Goal: Task Accomplishment & Management: Manage account settings

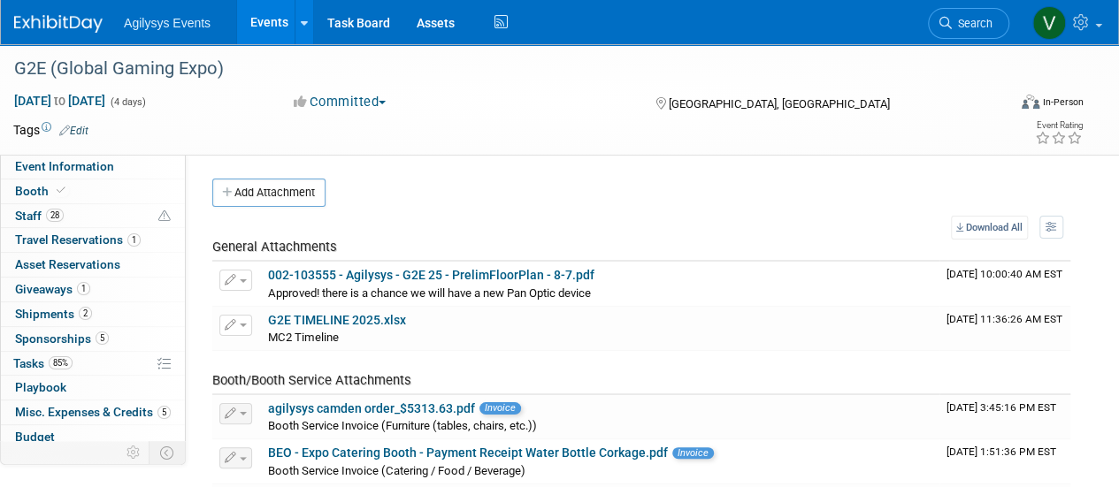
scroll to position [78, 0]
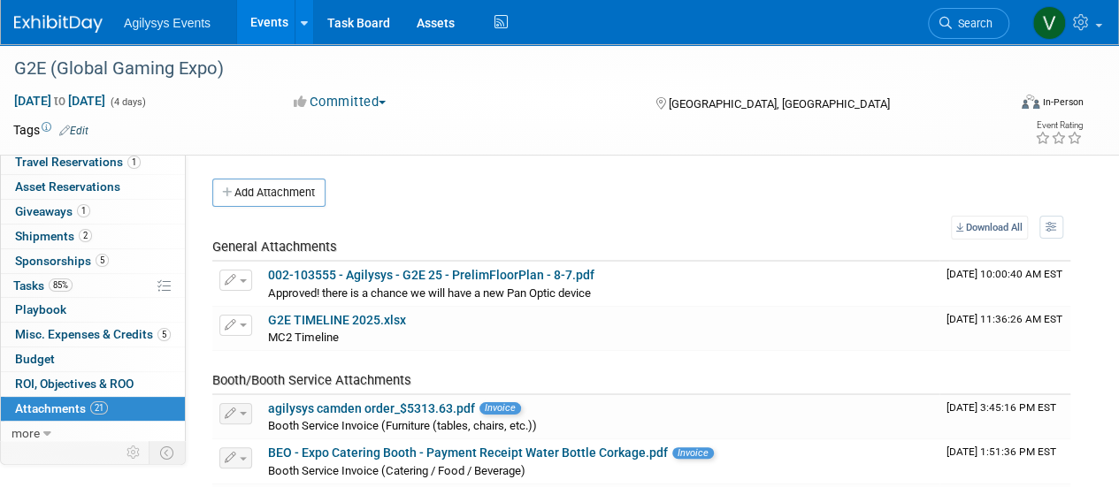
click at [65, 17] on img at bounding box center [58, 24] width 88 height 18
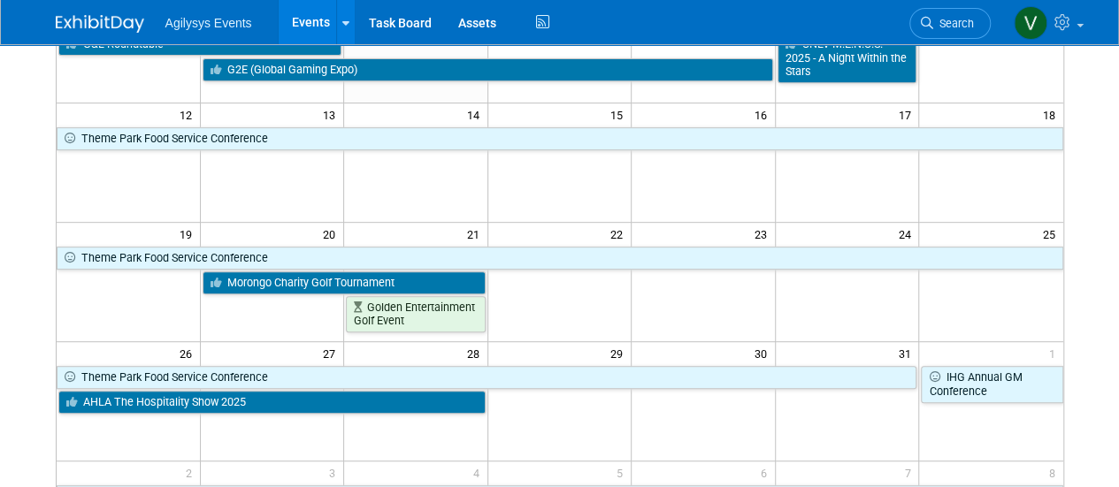
scroll to position [354, 0]
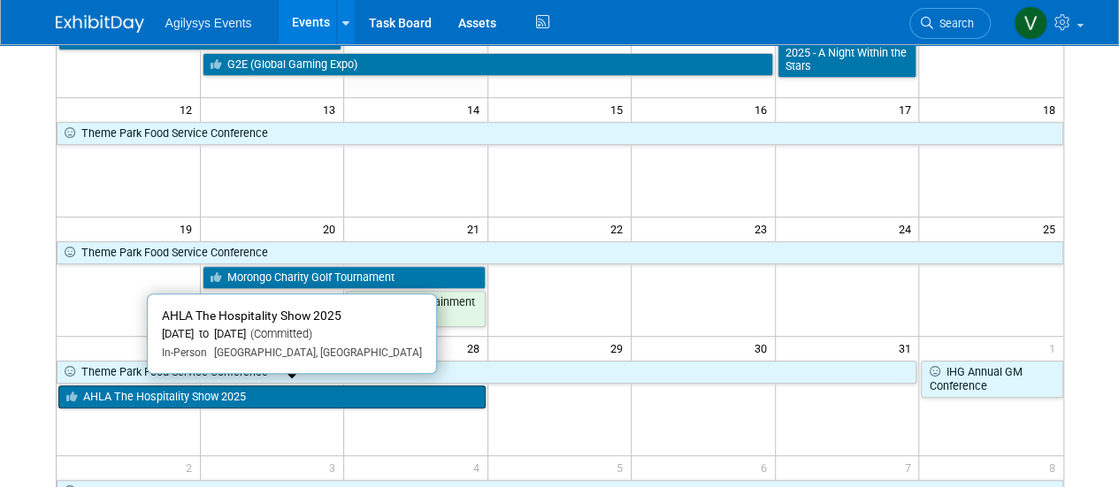
click at [204, 394] on link "AHLA The Hospitality Show 2025" at bounding box center [271, 397] width 427 height 23
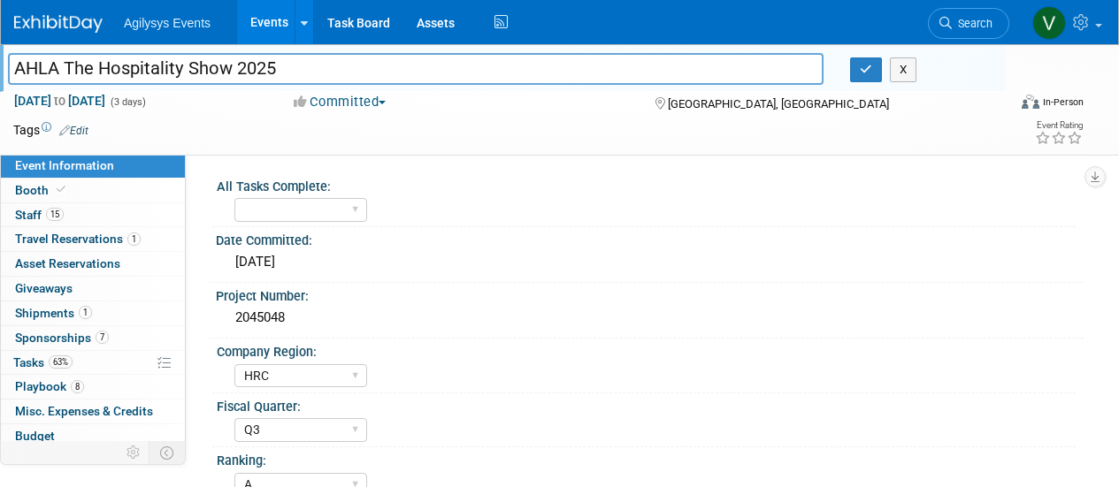
select select "HRC"
select select "Q3"
select select "A"
select select "Yes"
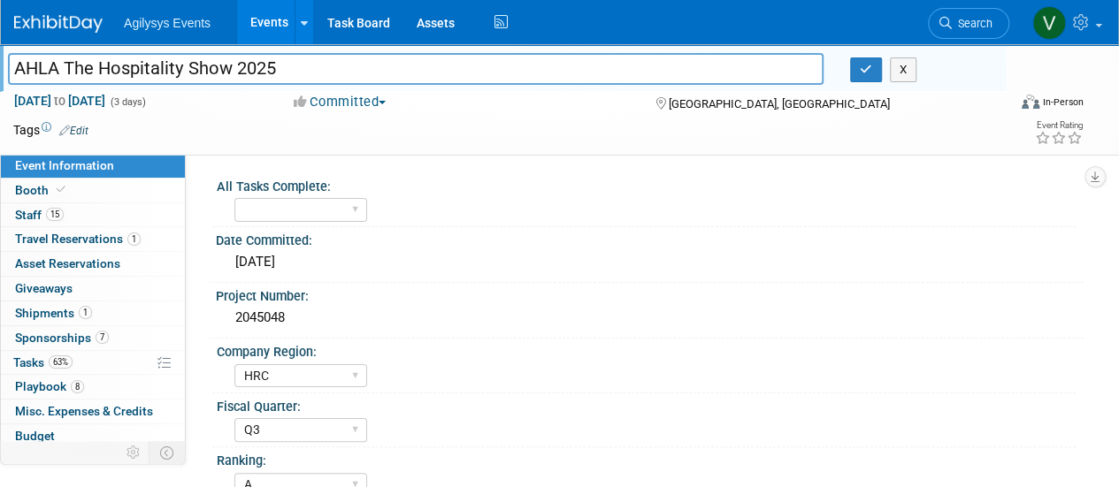
drag, startPoint x: 300, startPoint y: 70, endPoint x: 11, endPoint y: 63, distance: 288.4
click at [11, 63] on input "AHLA The Hospitality Show 2025" at bounding box center [415, 68] width 815 height 31
click at [26, 221] on span "Staff 15" at bounding box center [39, 215] width 49 height 14
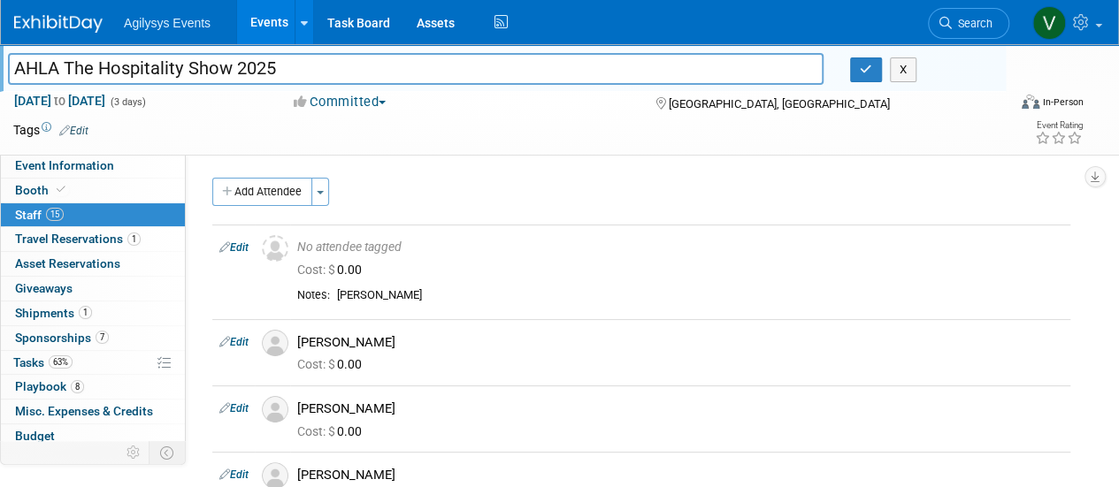
click at [85, 27] on img at bounding box center [58, 24] width 88 height 18
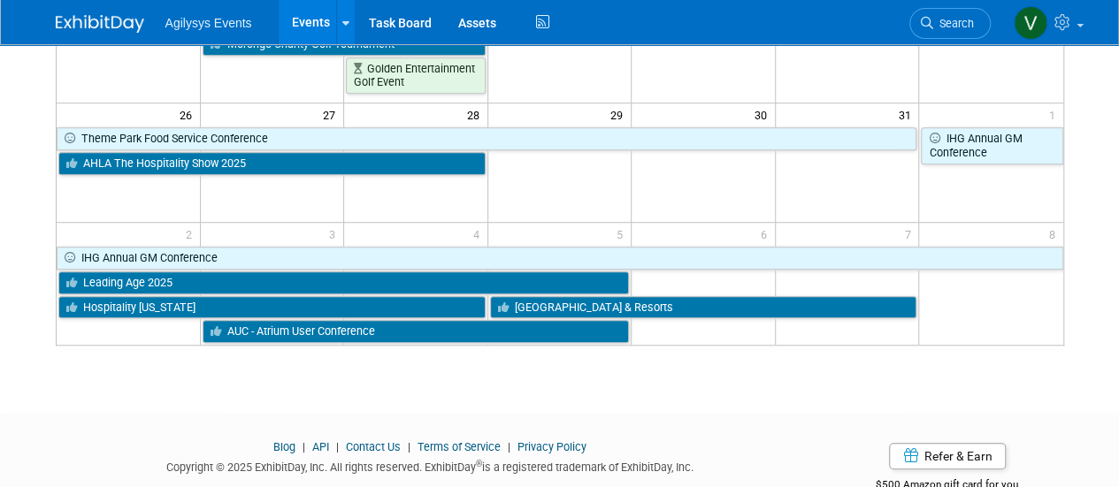
scroll to position [610, 0]
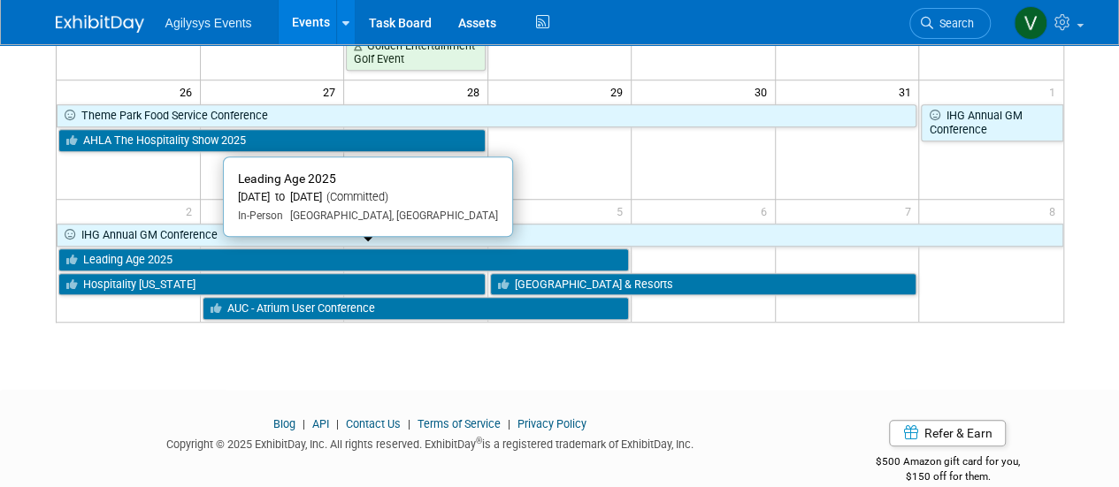
click at [235, 259] on link "Leading Age 2025" at bounding box center [343, 260] width 571 height 23
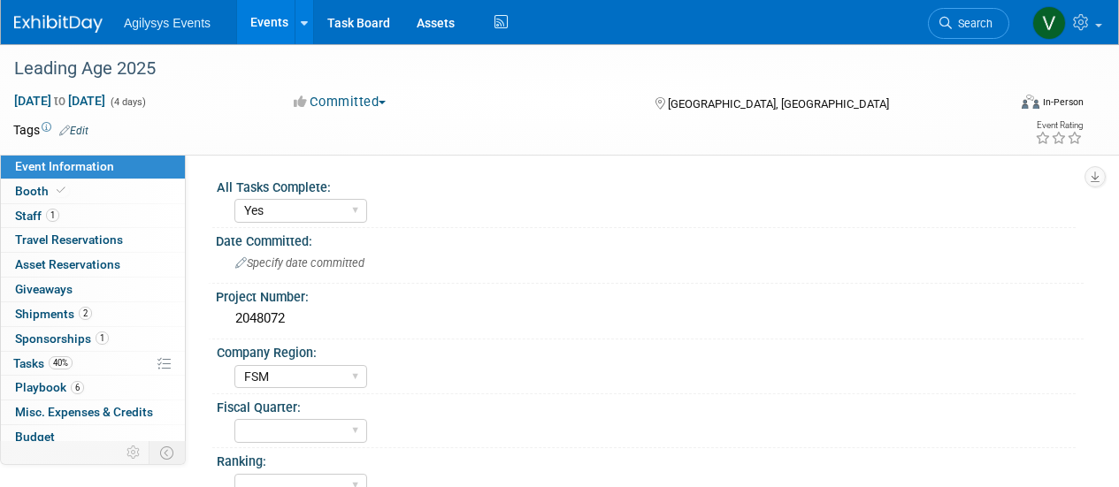
select select "Yes"
select select "FSM"
select select "Yes"
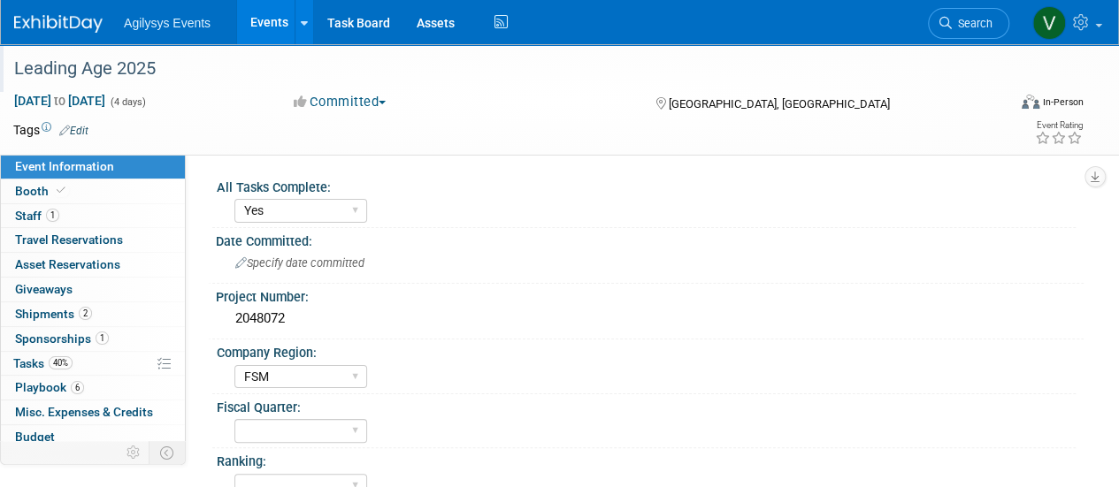
drag, startPoint x: 175, startPoint y: 73, endPoint x: 11, endPoint y: 75, distance: 163.6
click at [11, 75] on div "Leading Age 2025" at bounding box center [500, 69] width 984 height 32
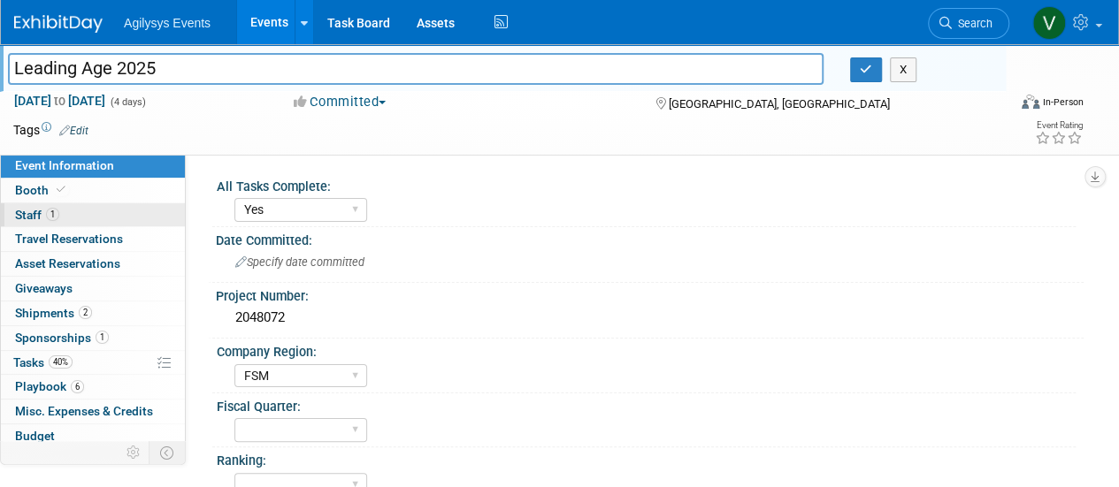
click at [50, 215] on span "1" at bounding box center [52, 214] width 13 height 13
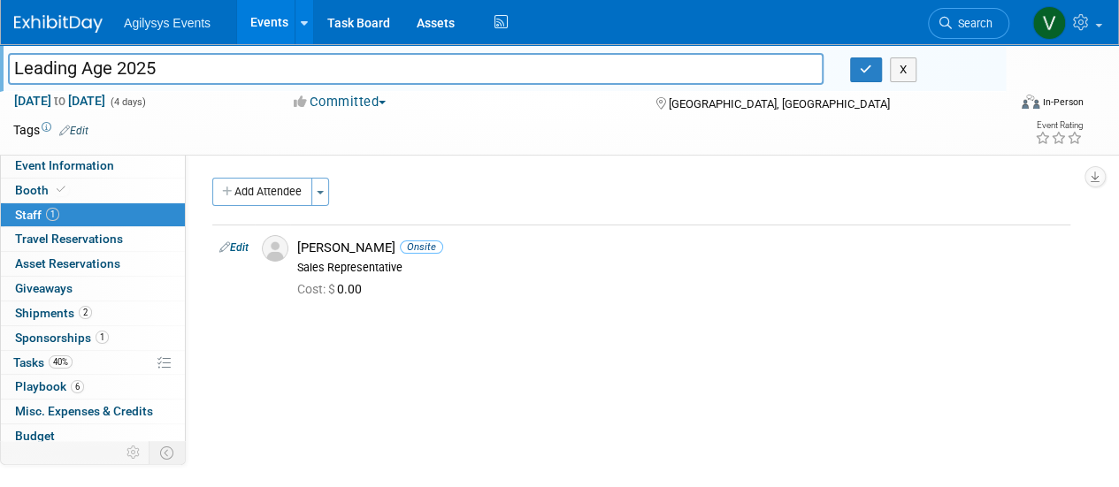
drag, startPoint x: 196, startPoint y: 63, endPoint x: 4, endPoint y: 81, distance: 192.8
click at [4, 81] on div "Leading Age 2025" at bounding box center [416, 70] width 842 height 27
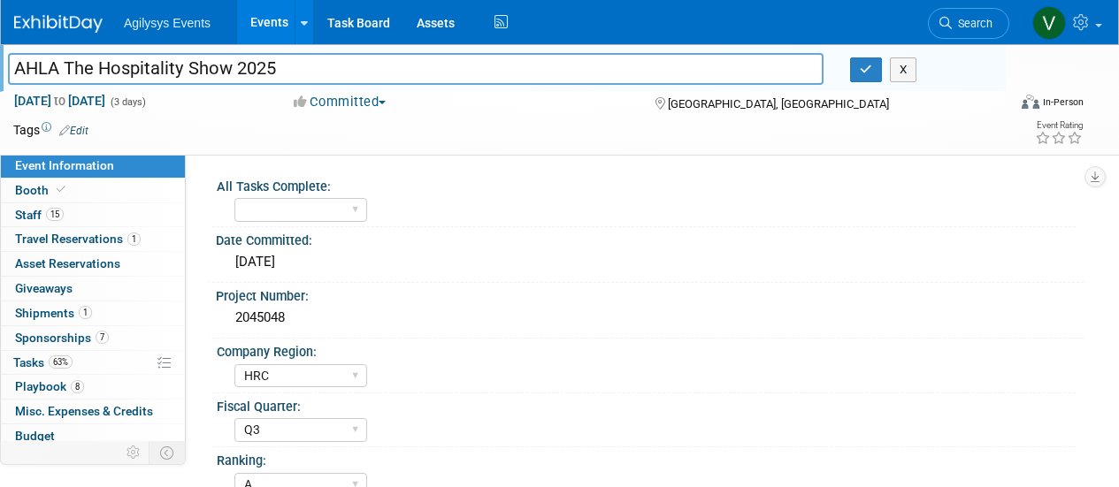
select select "HRC"
select select "Q3"
select select "A"
select select "Yes"
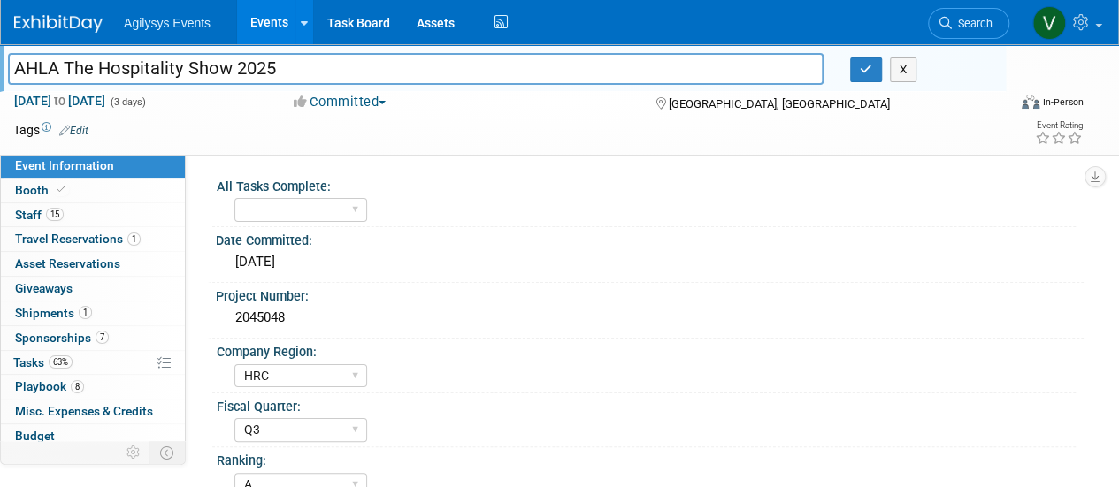
drag, startPoint x: 194, startPoint y: 63, endPoint x: 2, endPoint y: 64, distance: 191.9
click at [2, 64] on div "AHLA The Hospitality Show 2025" at bounding box center [416, 70] width 842 height 27
click at [50, 20] on img at bounding box center [58, 24] width 88 height 18
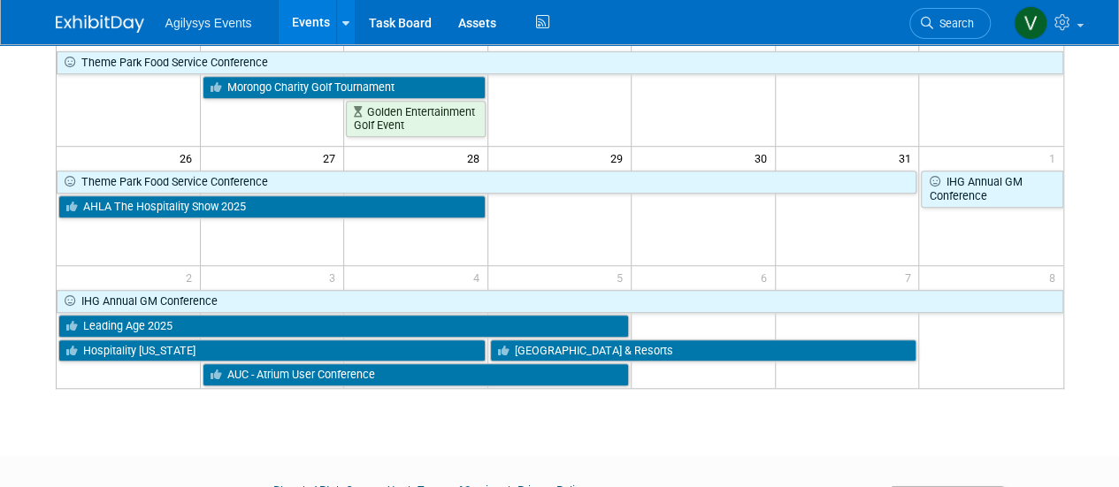
scroll to position [562, 0]
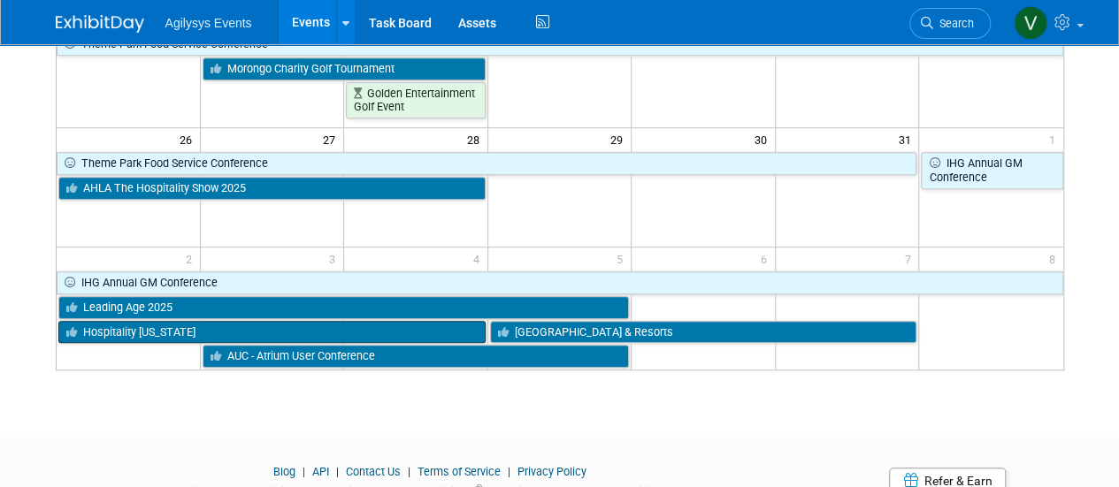
click at [114, 335] on link "Hospitality [US_STATE]" at bounding box center [271, 332] width 427 height 23
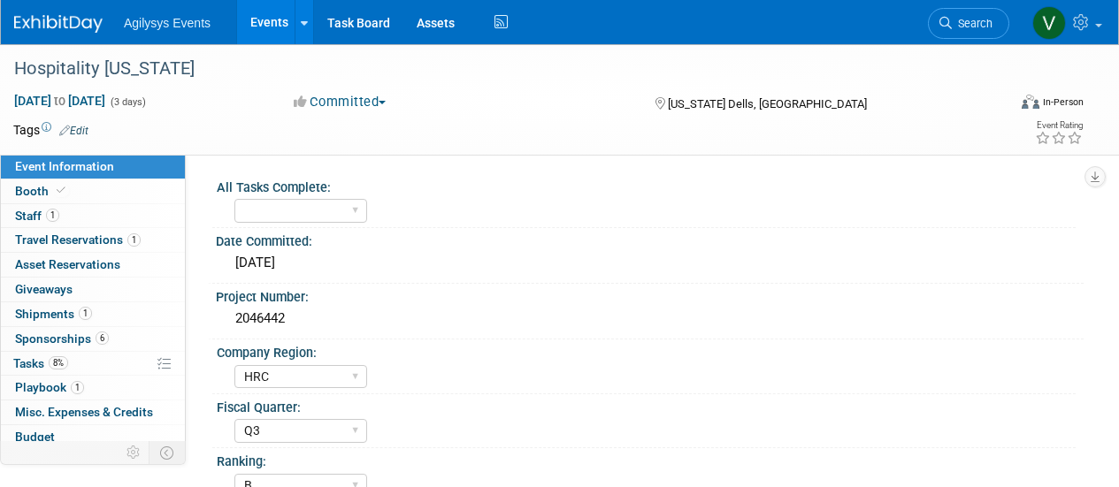
select select "HRC"
select select "Q3"
select select "B"
select select "Yes"
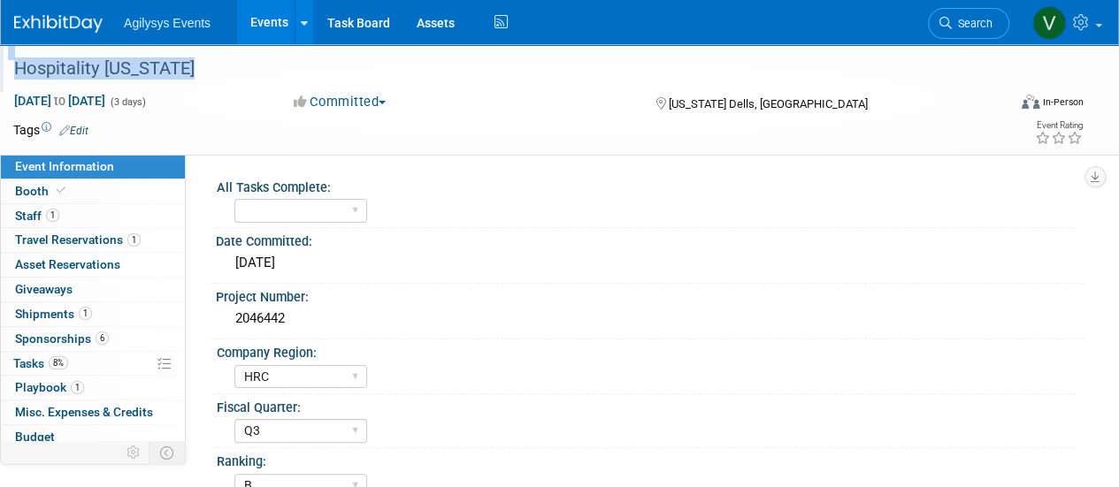
click at [7, 64] on div "Hospitality [US_STATE]" at bounding box center [503, 68] width 1006 height 48
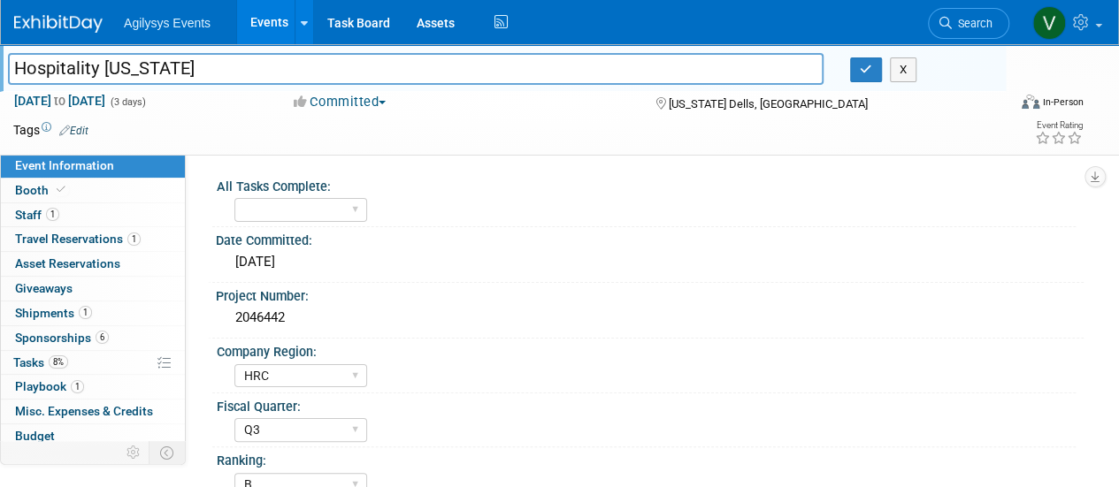
drag, startPoint x: 204, startPoint y: 77, endPoint x: 0, endPoint y: 69, distance: 204.4
click at [0, 69] on div "Hospitality [US_STATE]" at bounding box center [416, 70] width 842 height 27
click at [67, 210] on link "1 Staff 1" at bounding box center [93, 215] width 184 height 24
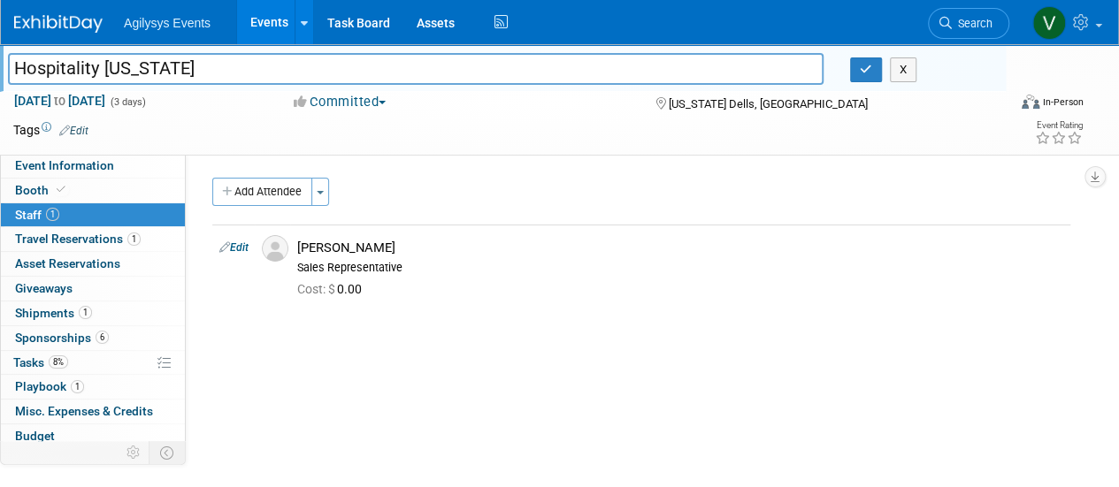
click at [71, 19] on img at bounding box center [58, 24] width 88 height 18
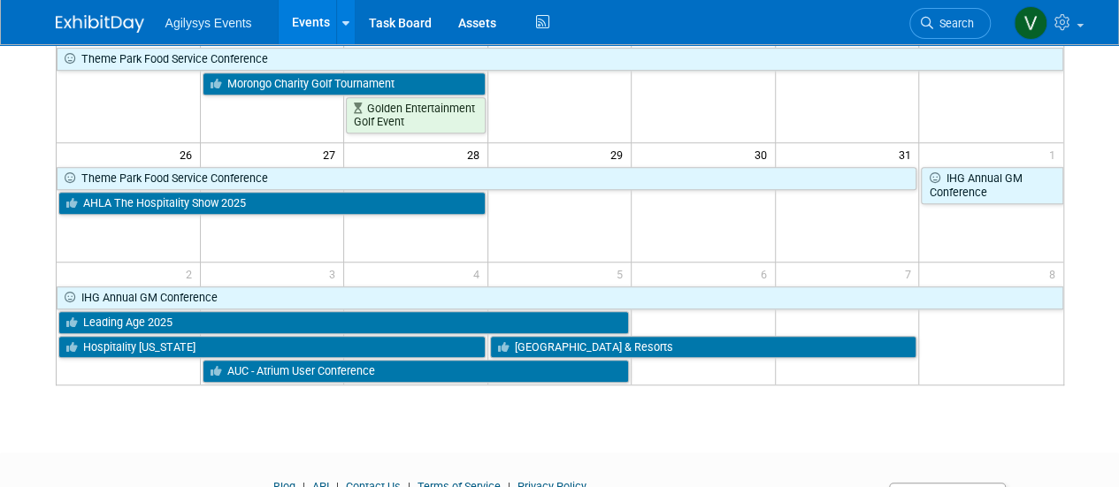
scroll to position [632, 0]
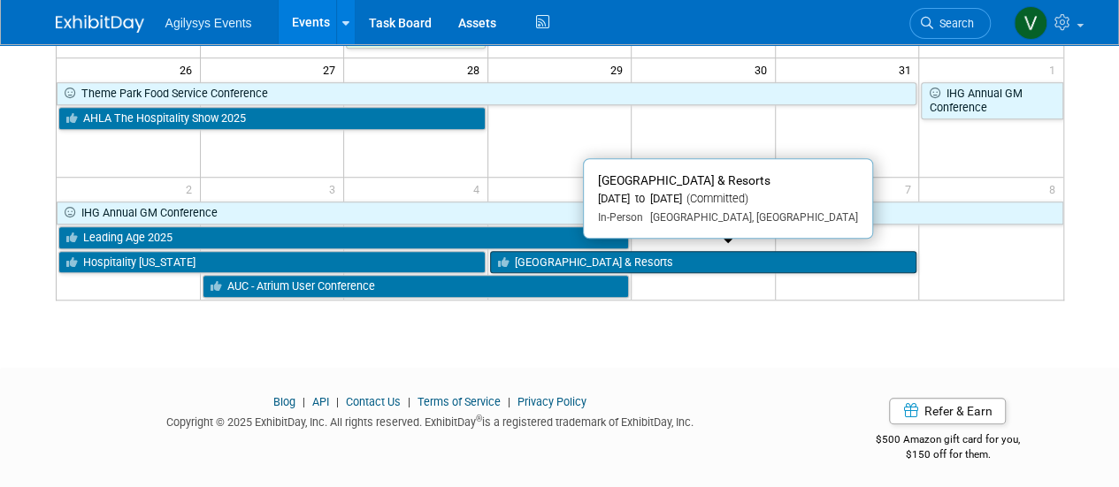
click at [663, 254] on link "[GEOGRAPHIC_DATA] & Resorts" at bounding box center [703, 262] width 427 height 23
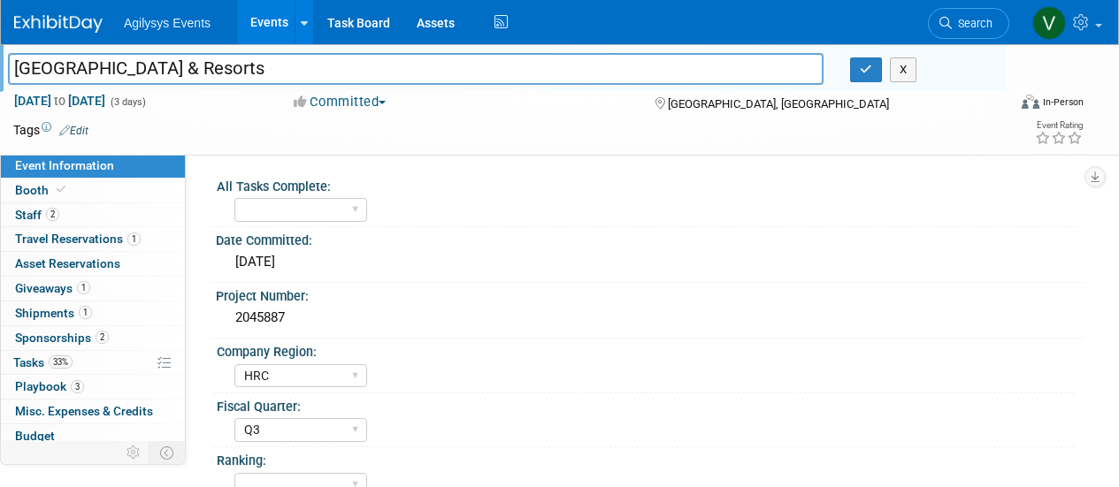
select select "HRC"
select select "Q3"
select select "Yes"
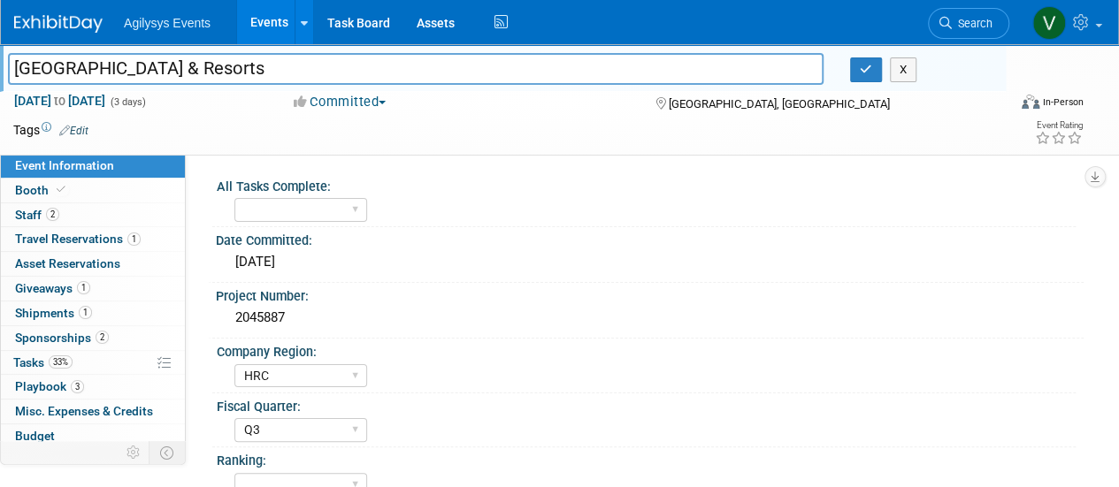
drag, startPoint x: 276, startPoint y: 72, endPoint x: 16, endPoint y: 67, distance: 260.0
click at [16, 67] on input "[GEOGRAPHIC_DATA] & Resorts" at bounding box center [415, 68] width 815 height 31
click at [97, 206] on link "2 Staff 2" at bounding box center [93, 215] width 184 height 24
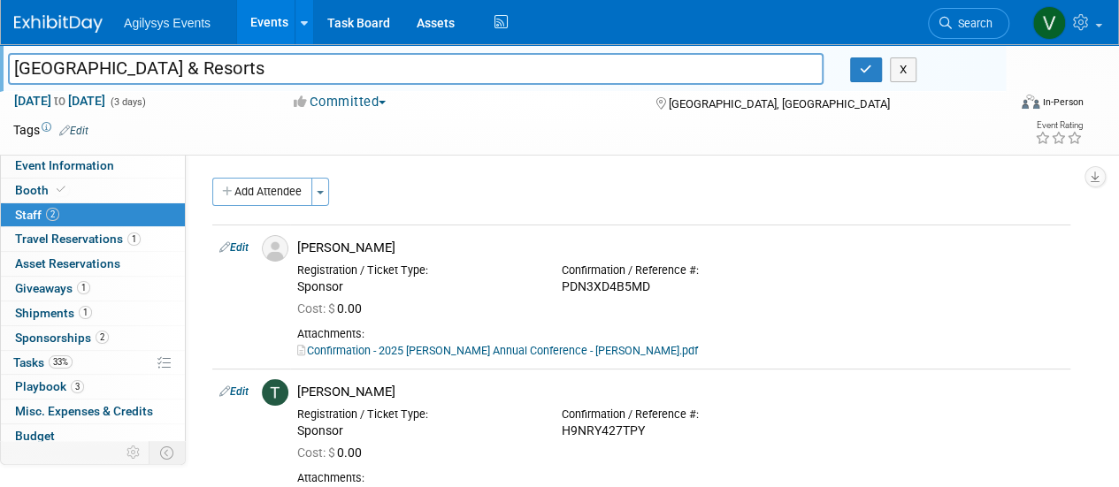
click at [403, 185] on div "Add Attendee Toggle Dropdown Quick -Tag Attendees Apply" at bounding box center [641, 192] width 858 height 28
click at [79, 34] on div "Agilysys Events Events Add Event Bulk Upload Events Shareable Event Boards Rece…" at bounding box center [548, 22] width 1068 height 44
click at [77, 29] on img at bounding box center [58, 24] width 88 height 18
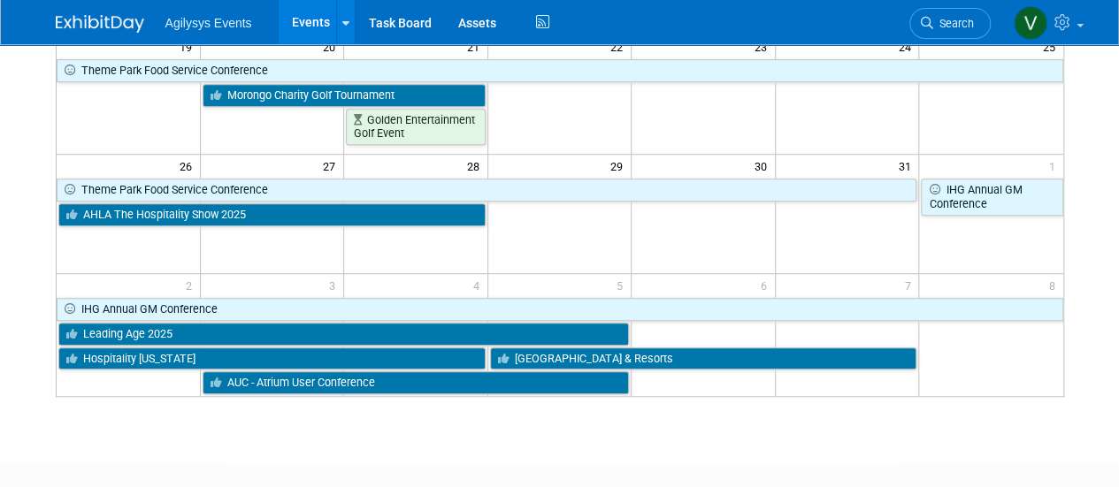
scroll to position [539, 0]
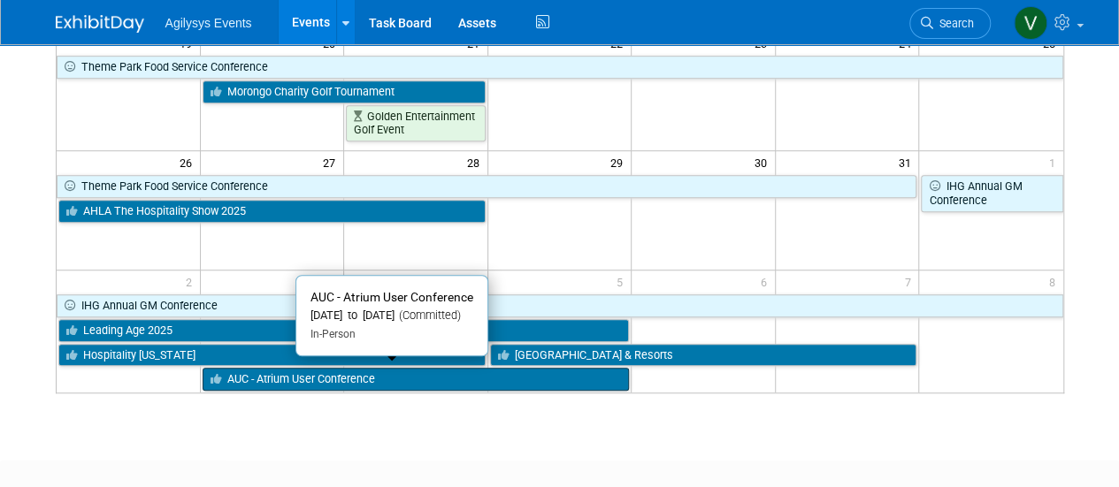
click at [382, 369] on link "AUC - Atrium User Conference" at bounding box center [416, 379] width 427 height 23
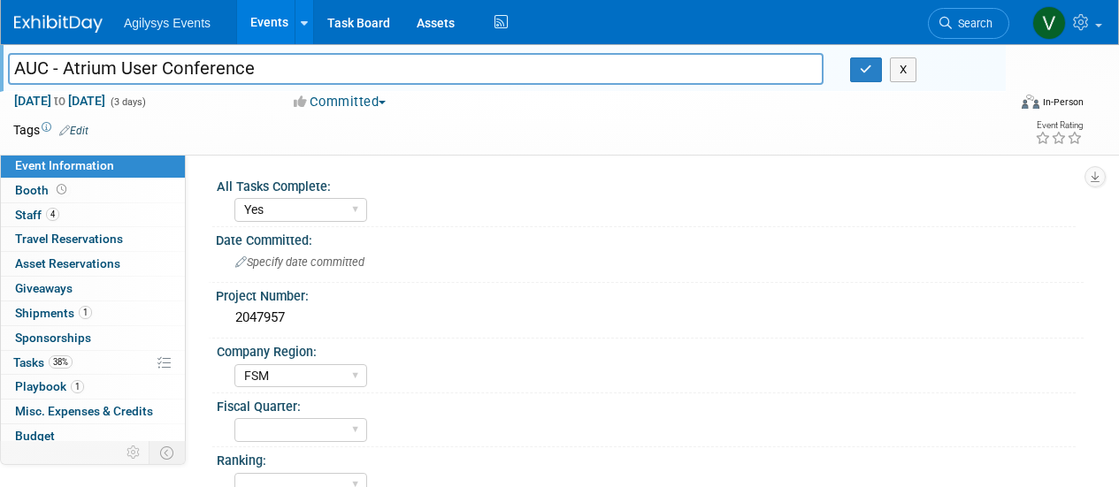
select select "Yes"
select select "FSM"
select select "Yes"
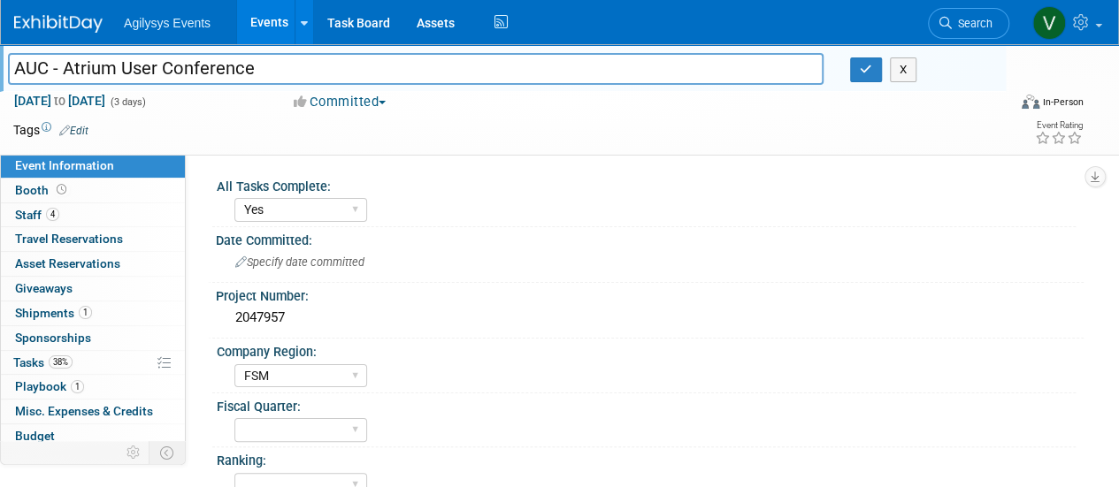
drag, startPoint x: 270, startPoint y: 71, endPoint x: 0, endPoint y: 86, distance: 270.2
click at [0, 86] on div "AUC - Atrium User Conference AUC - Atrium User Conference X" at bounding box center [503, 68] width 1006 height 48
click at [239, 73] on input "AUC - Atrium User Conference" at bounding box center [415, 68] width 815 height 31
drag, startPoint x: 267, startPoint y: 75, endPoint x: 13, endPoint y: 77, distance: 253.8
click at [13, 77] on input "AUC - Atrium User Conference" at bounding box center [415, 68] width 815 height 31
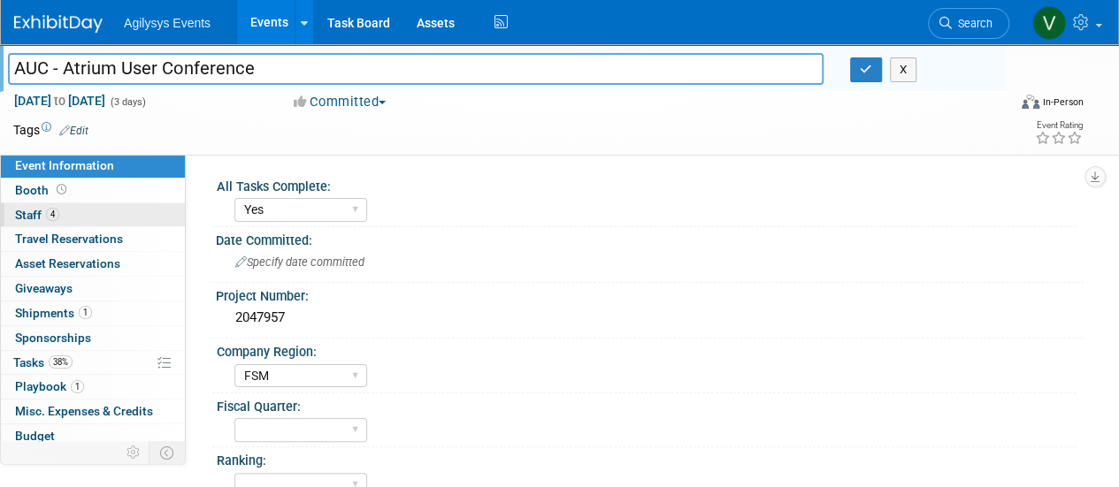
click at [70, 215] on link "4 Staff 4" at bounding box center [93, 215] width 184 height 24
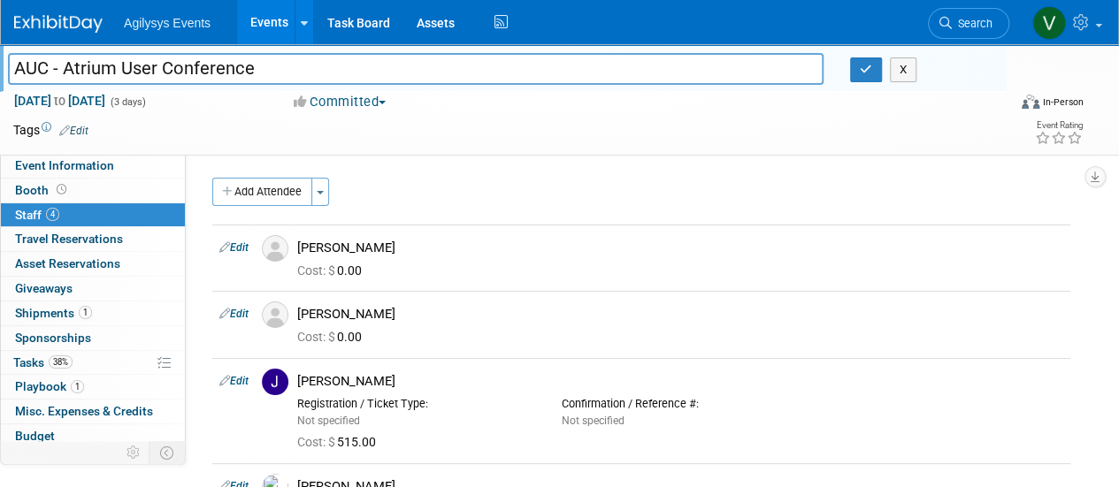
click at [58, 26] on img at bounding box center [58, 24] width 88 height 18
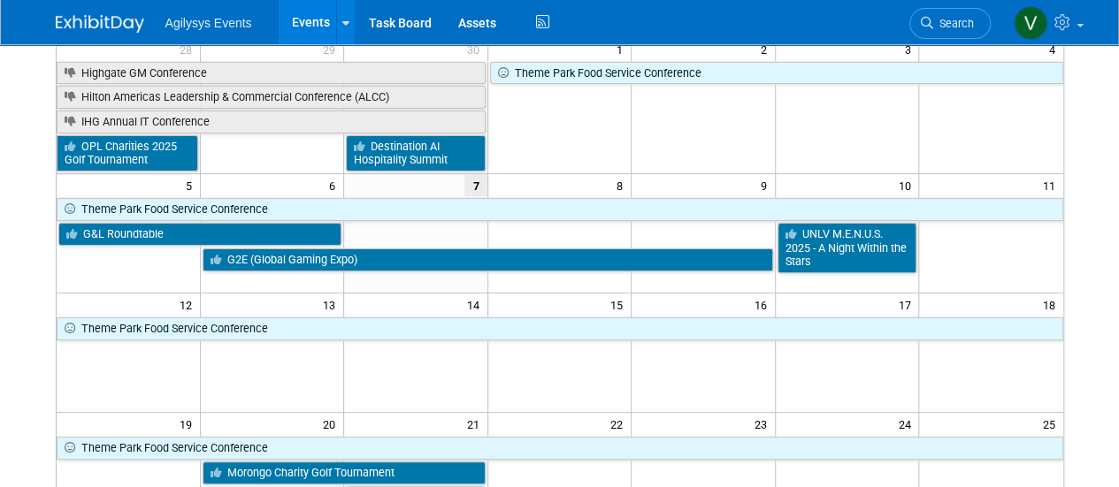
scroll to position [77, 0]
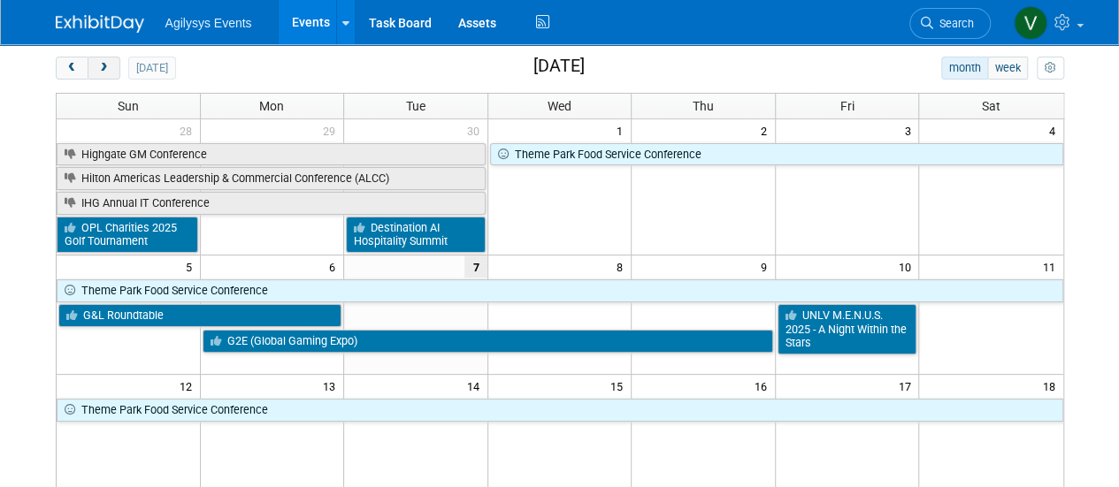
click at [103, 66] on span "next" at bounding box center [103, 68] width 13 height 11
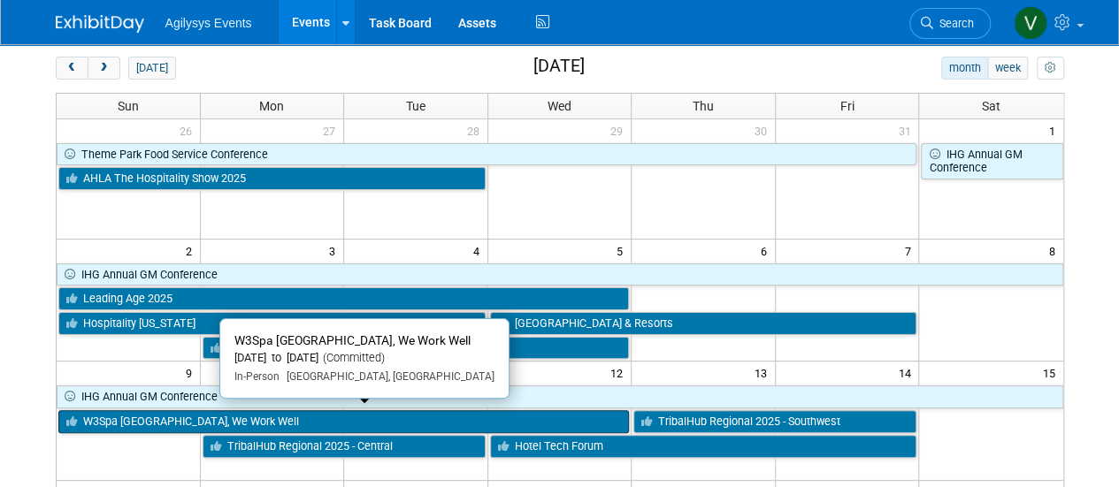
click at [170, 417] on link "W3Spa [GEOGRAPHIC_DATA], We Work Well" at bounding box center [343, 421] width 571 height 23
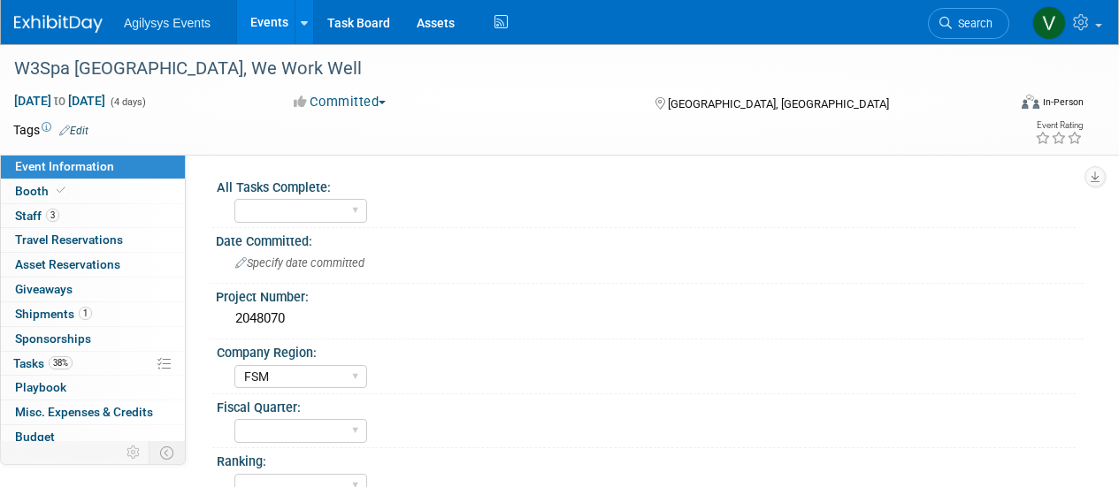
select select "FSM"
select select "Yes"
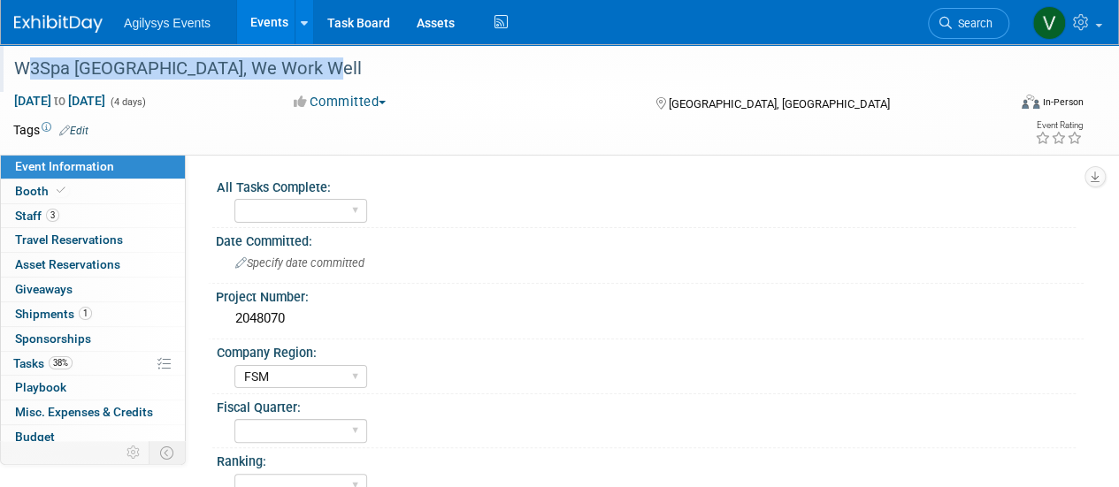
click at [18, 62] on div "W3Spa [GEOGRAPHIC_DATA], We Work Well" at bounding box center [500, 69] width 984 height 32
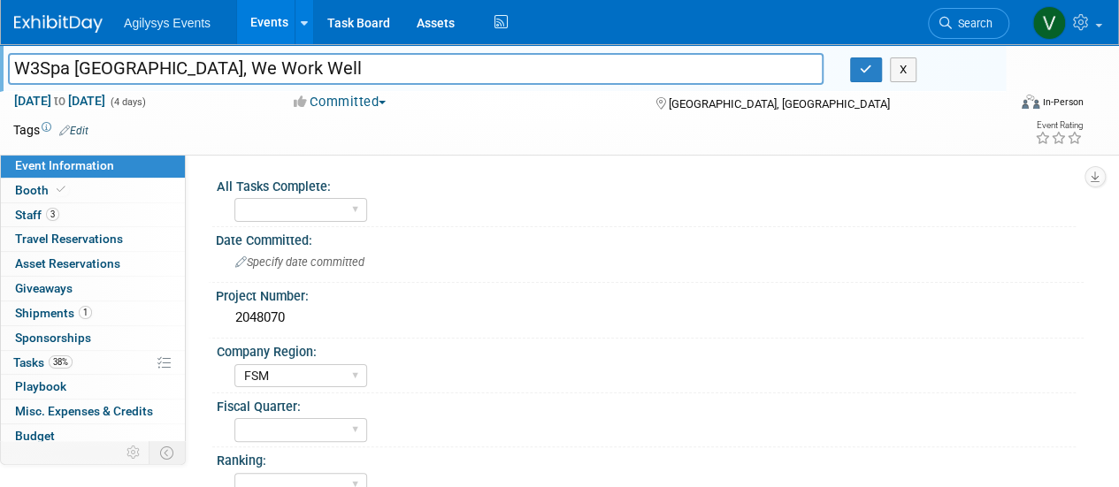
drag, startPoint x: 18, startPoint y: 62, endPoint x: 308, endPoint y: 69, distance: 290.2
click at [308, 69] on input "W3Spa [GEOGRAPHIC_DATA], We Work Well" at bounding box center [415, 68] width 815 height 31
click at [111, 214] on link "3 Staff 3" at bounding box center [93, 215] width 184 height 24
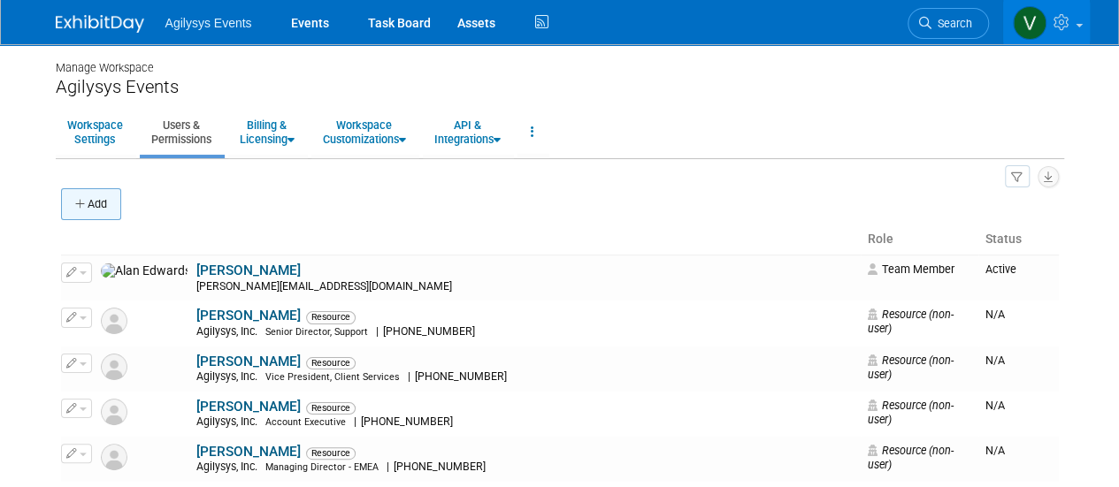
click at [87, 210] on button "Add" at bounding box center [91, 204] width 60 height 32
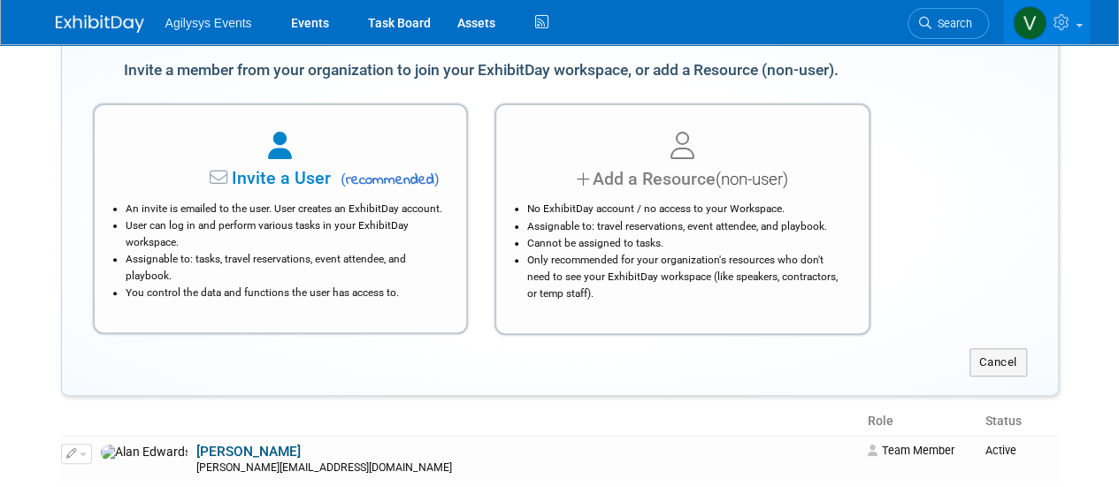
scroll to position [117, 0]
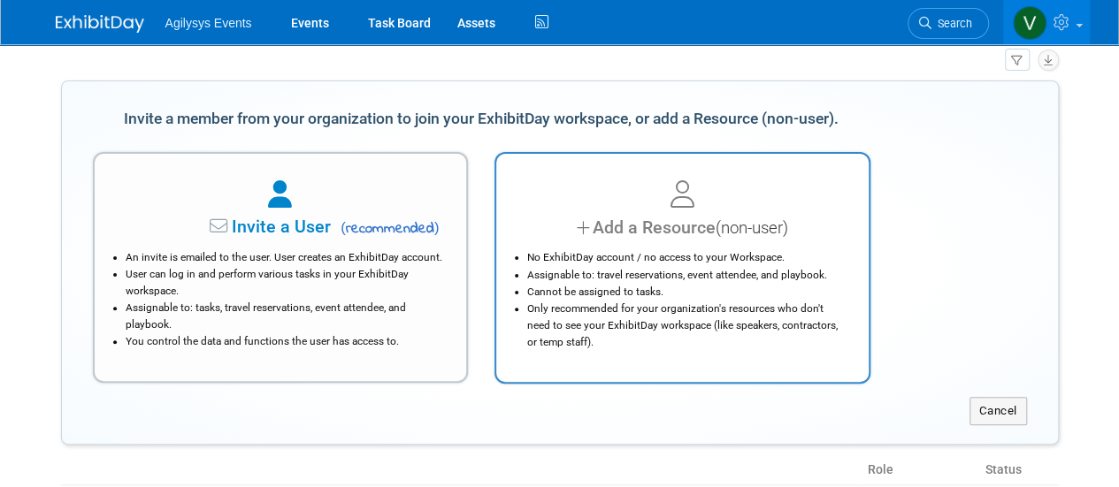
click at [654, 222] on div "Add a Resource (non-user)" at bounding box center [682, 228] width 328 height 26
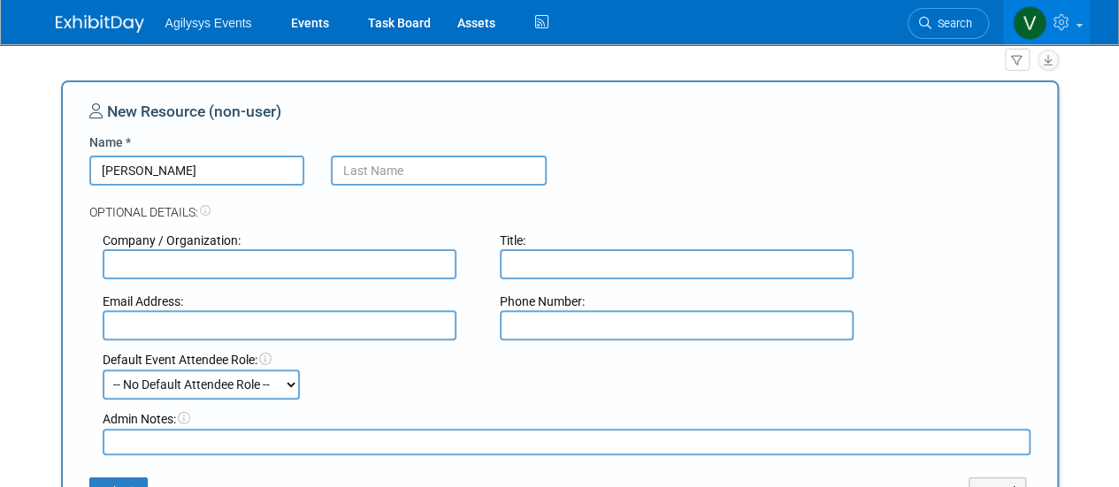
type input "David"
type input "Bain"
click at [264, 319] on input "text" at bounding box center [280, 325] width 354 height 30
paste input "Bain, David <David.Bain@agilysys.com>"
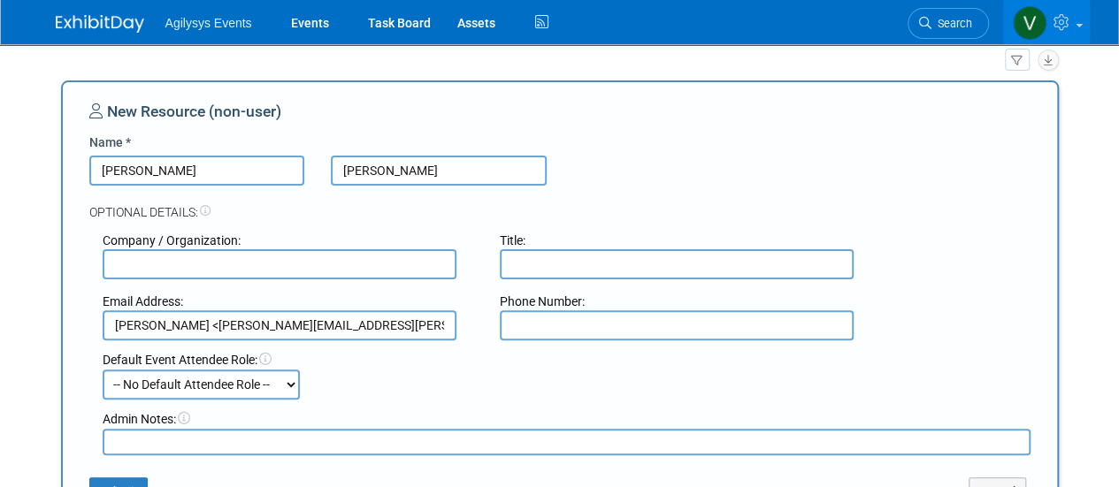
drag, startPoint x: 182, startPoint y: 328, endPoint x: 74, endPoint y: 339, distance: 108.4
click at [74, 339] on div "New Resource (non-user) Name * David Bain Optional Details: Company / Organizat…" at bounding box center [560, 303] width 998 height 446
click at [292, 321] on input "David.Bain@agilysys.com>" at bounding box center [280, 325] width 354 height 30
type input "David.Bain@agilysys.com"
click at [274, 388] on select "-- No Default Attendee Role -- Demonstrator Host Market Development Manager Pla…" at bounding box center [201, 385] width 197 height 30
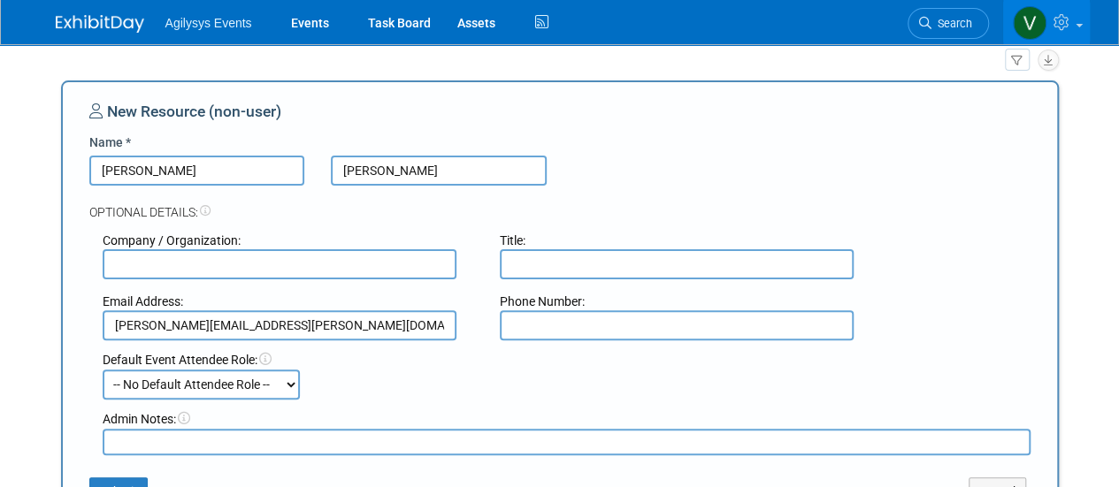
click at [366, 389] on div "Default Event Attendee Role: -- No Default Attendee Role -- Demonstrator Host M…" at bounding box center [566, 375] width 954 height 49
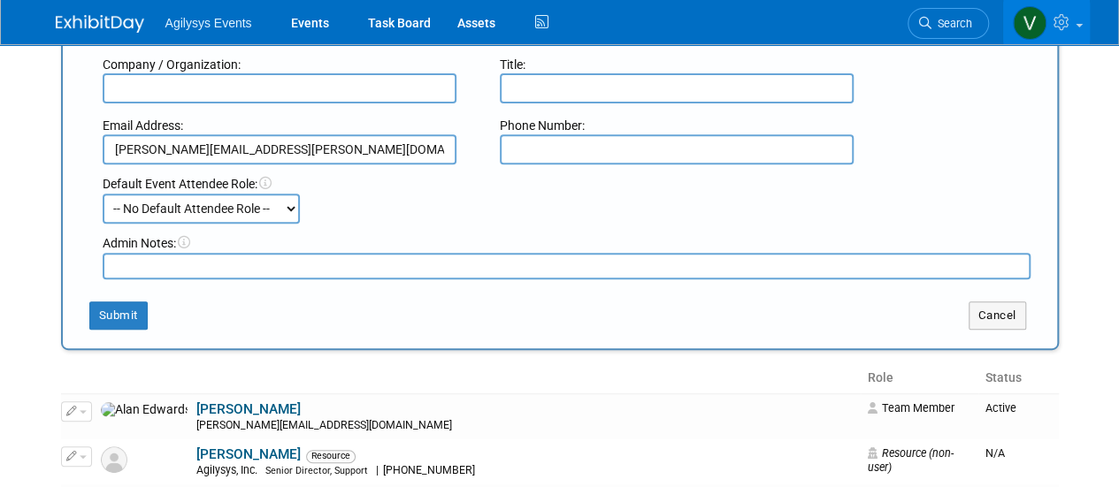
scroll to position [301, 0]
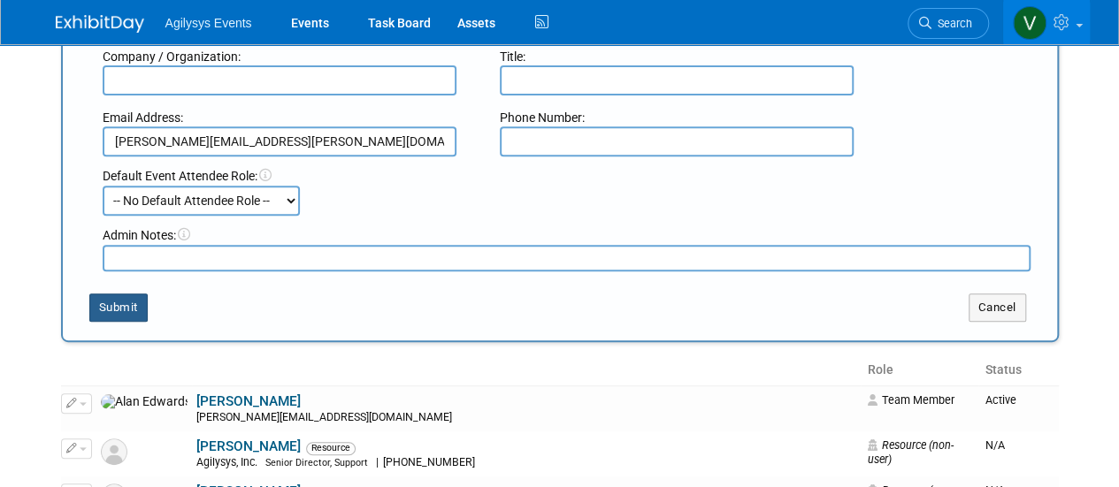
click at [129, 297] on button "Submit" at bounding box center [118, 308] width 58 height 28
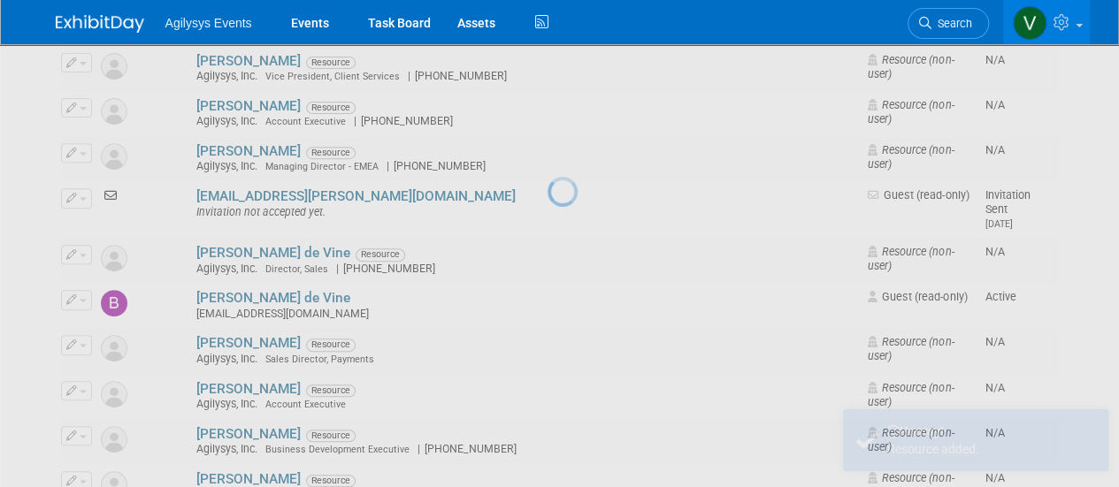
scroll to position [0, 0]
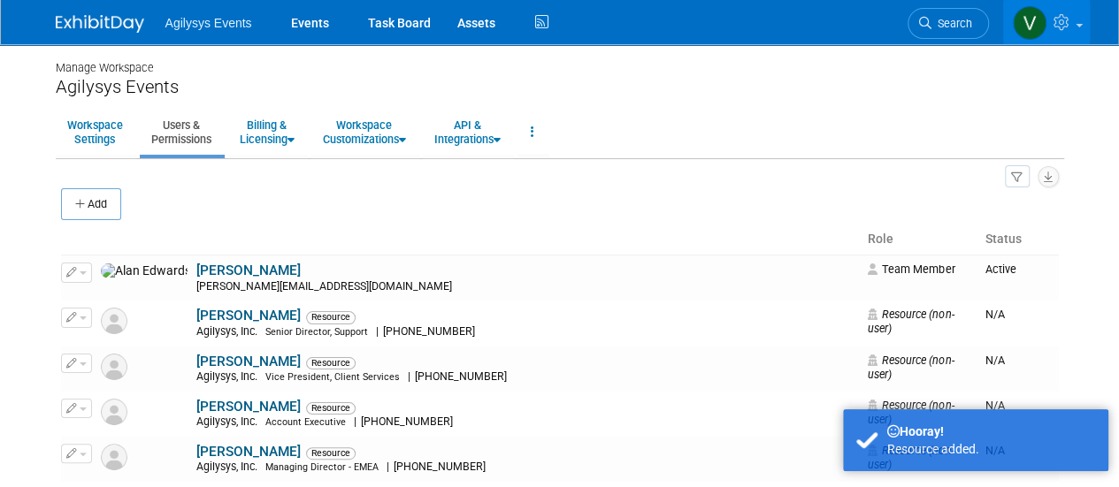
click at [131, 24] on img at bounding box center [100, 24] width 88 height 18
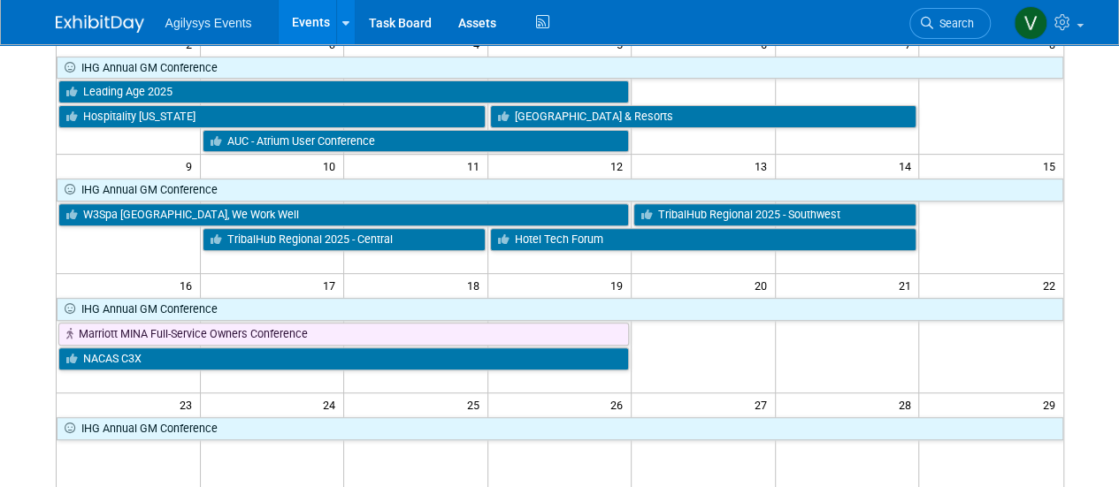
scroll to position [279, 0]
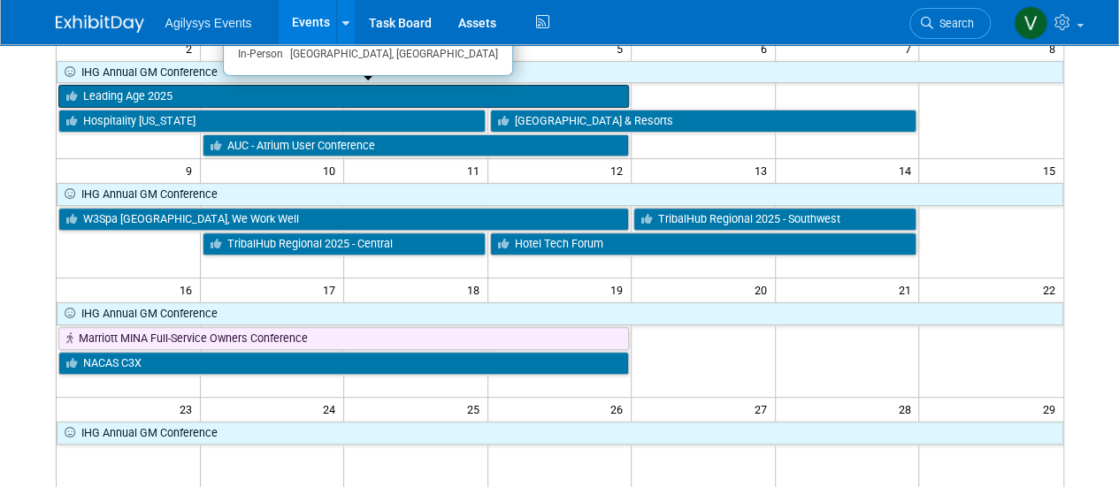
click at [164, 96] on link "Leading Age 2025" at bounding box center [343, 96] width 571 height 23
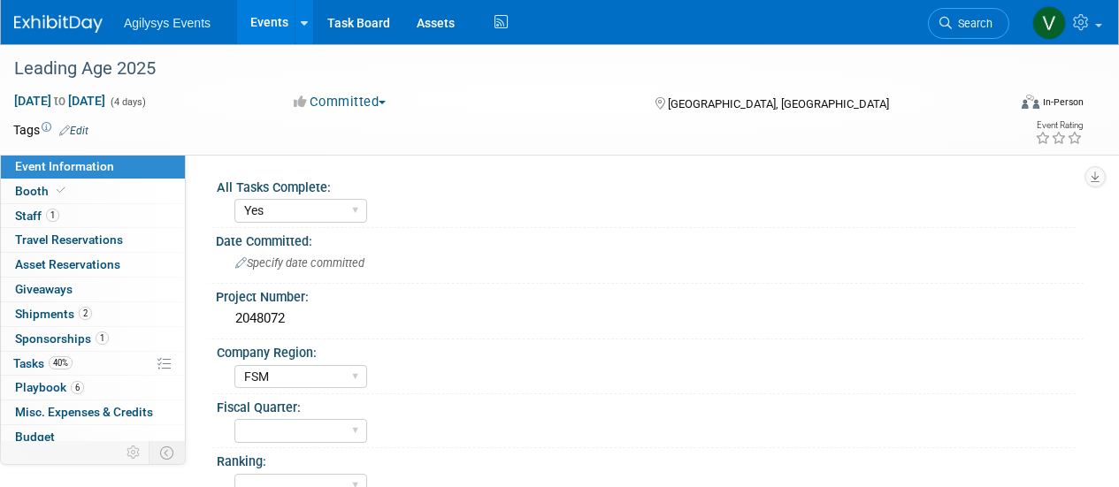
select select "Yes"
select select "FSM"
select select "Yes"
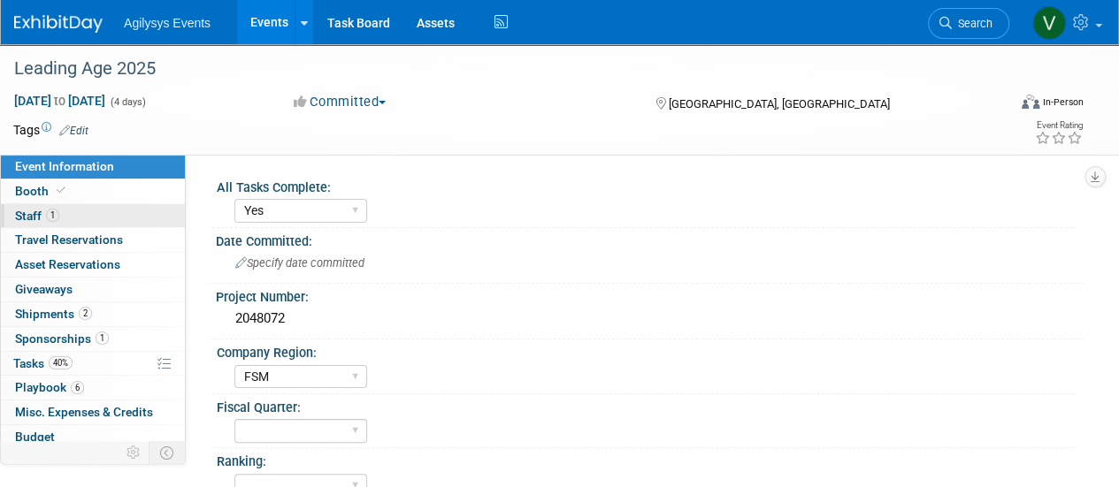
click at [60, 210] on link "1 Staff 1" at bounding box center [93, 216] width 184 height 24
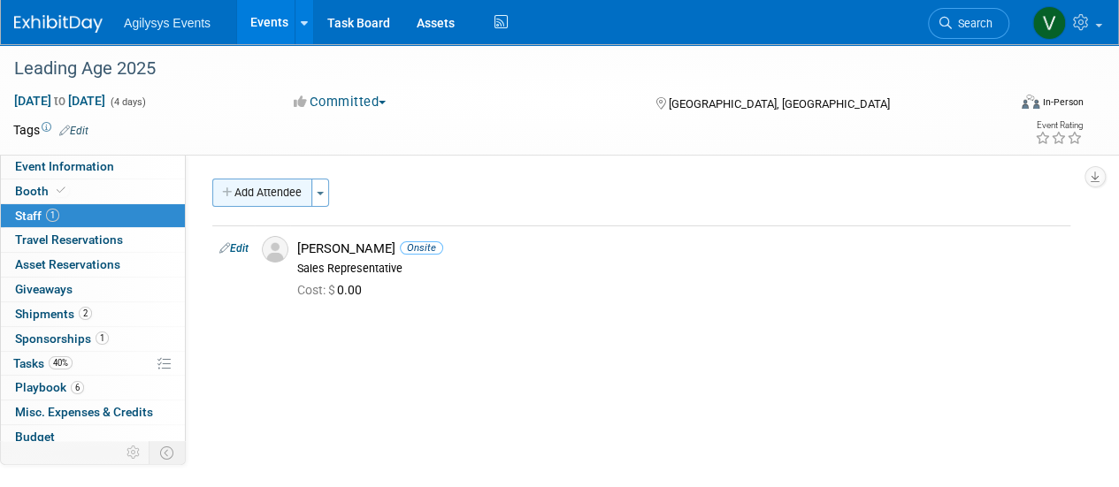
click at [269, 199] on button "Add Attendee" at bounding box center [262, 193] width 100 height 28
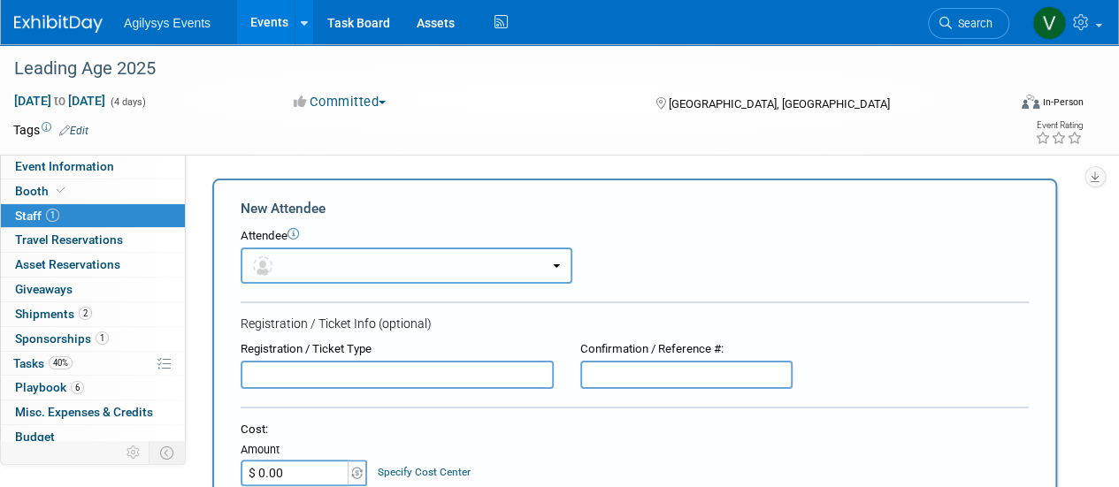
click at [323, 251] on button "button" at bounding box center [407, 266] width 332 height 36
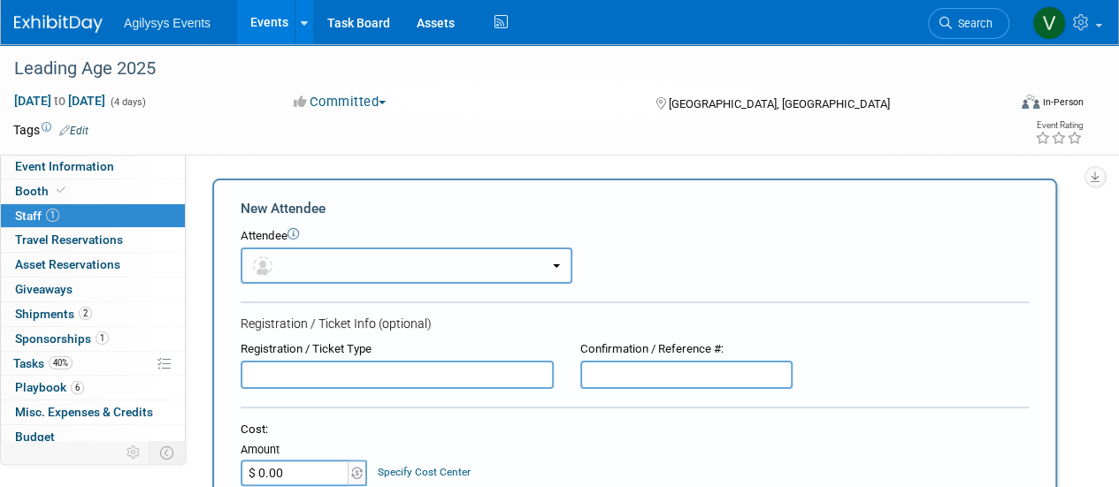
click at [279, 279] on button "button" at bounding box center [407, 266] width 332 height 36
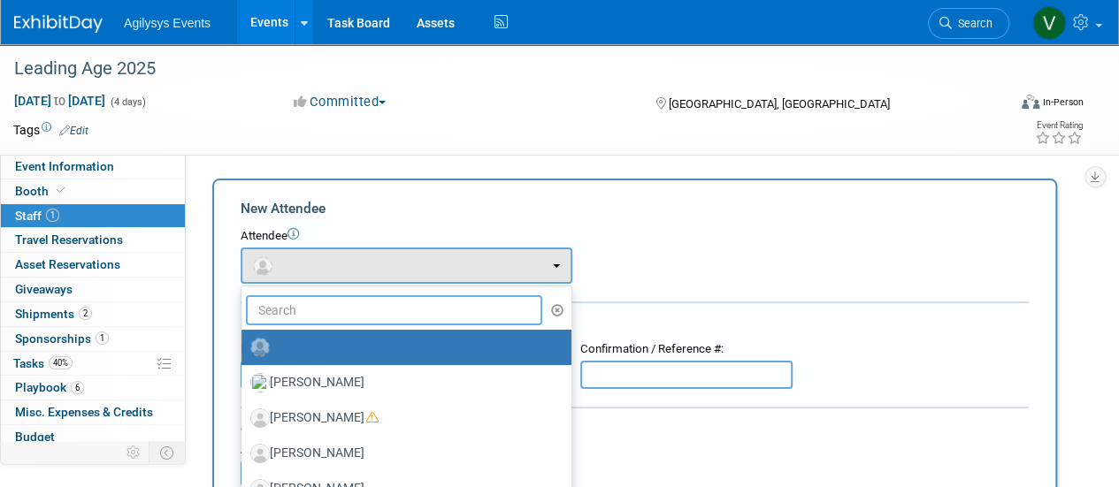
click at [297, 316] on input "text" at bounding box center [394, 310] width 296 height 30
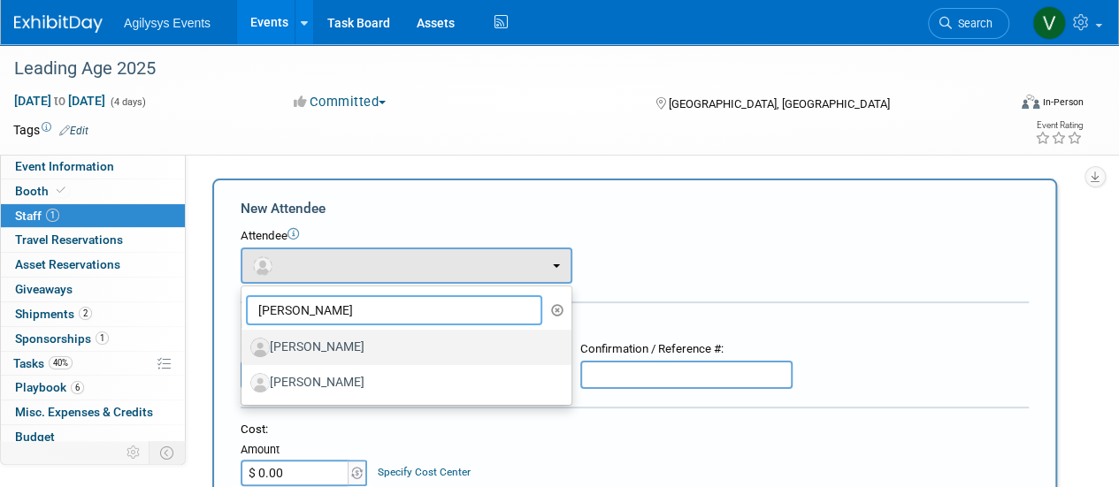
type input "[PERSON_NAME]"
click at [320, 347] on label "[PERSON_NAME]" at bounding box center [401, 347] width 303 height 28
click at [244, 347] on input "[PERSON_NAME]" at bounding box center [238, 345] width 11 height 11
select select "2d846ca9-593d-4d39-a4fa-156da1a13987"
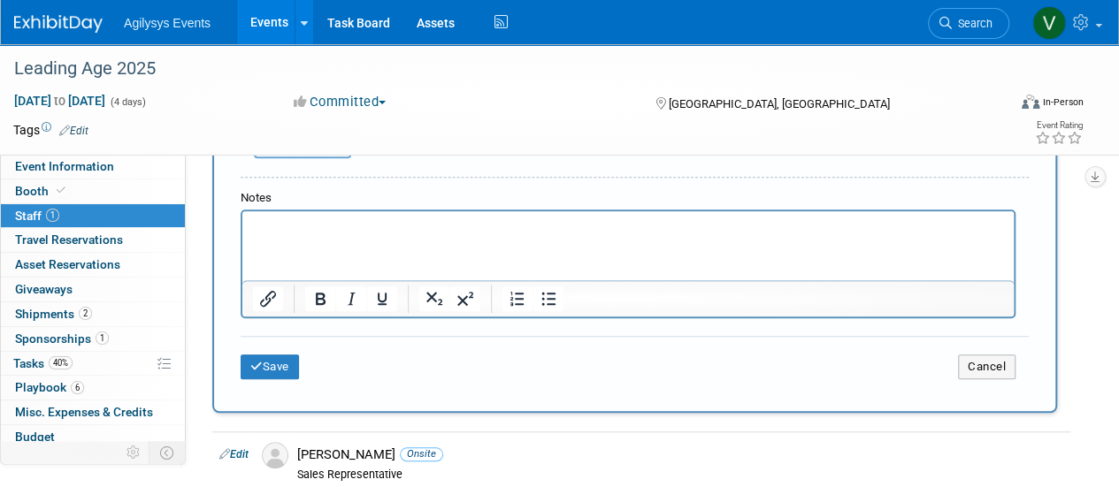
scroll to position [535, 0]
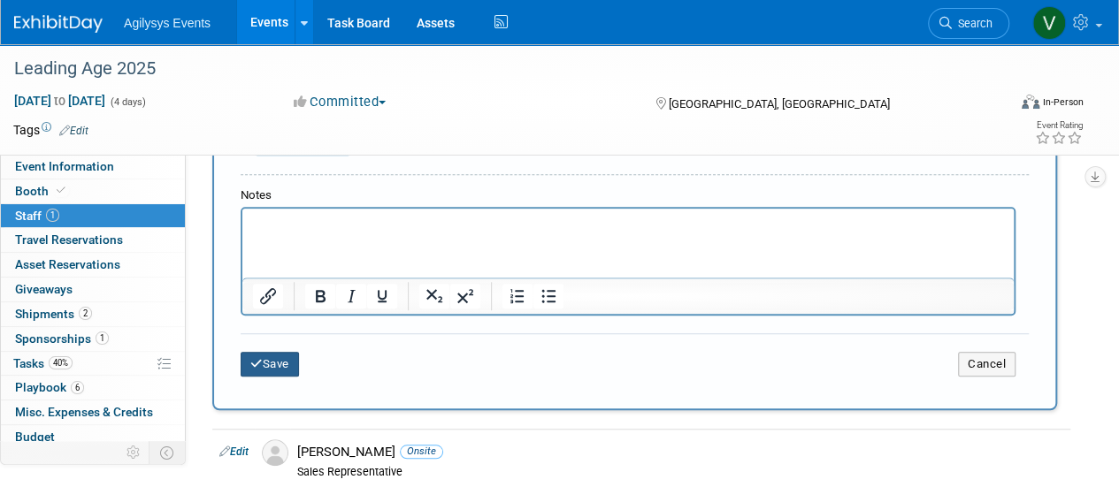
click at [264, 363] on button "Save" at bounding box center [270, 364] width 58 height 25
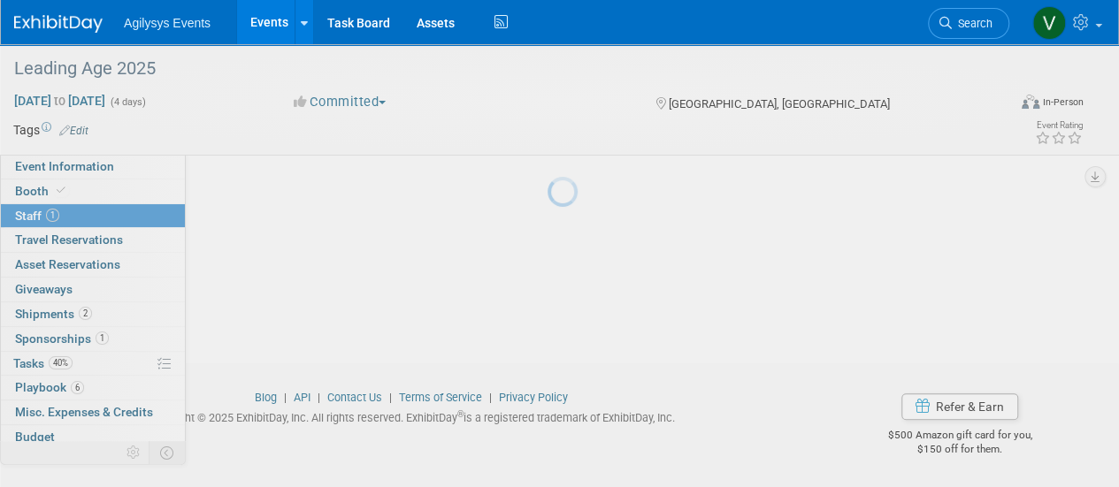
scroll to position [223, 0]
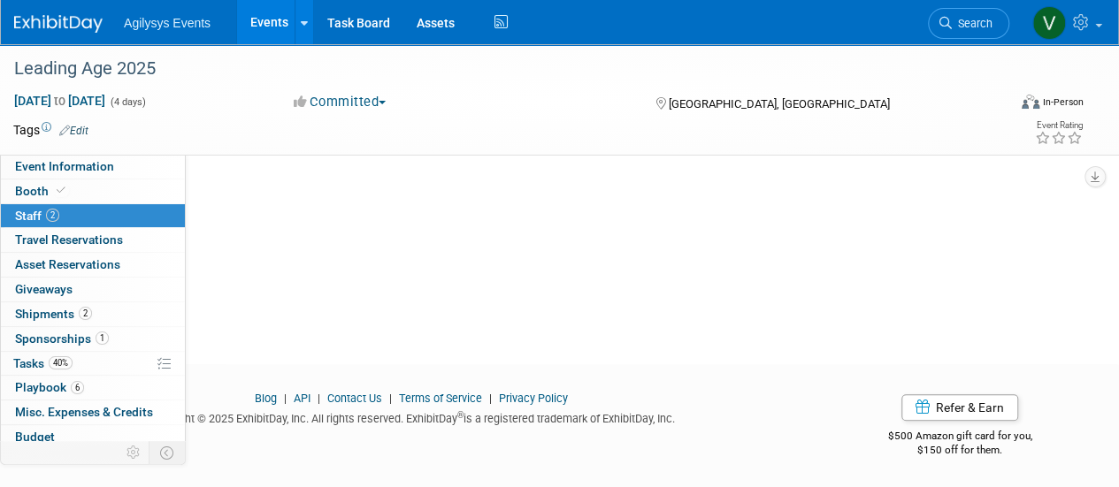
click at [63, 19] on img at bounding box center [58, 24] width 88 height 18
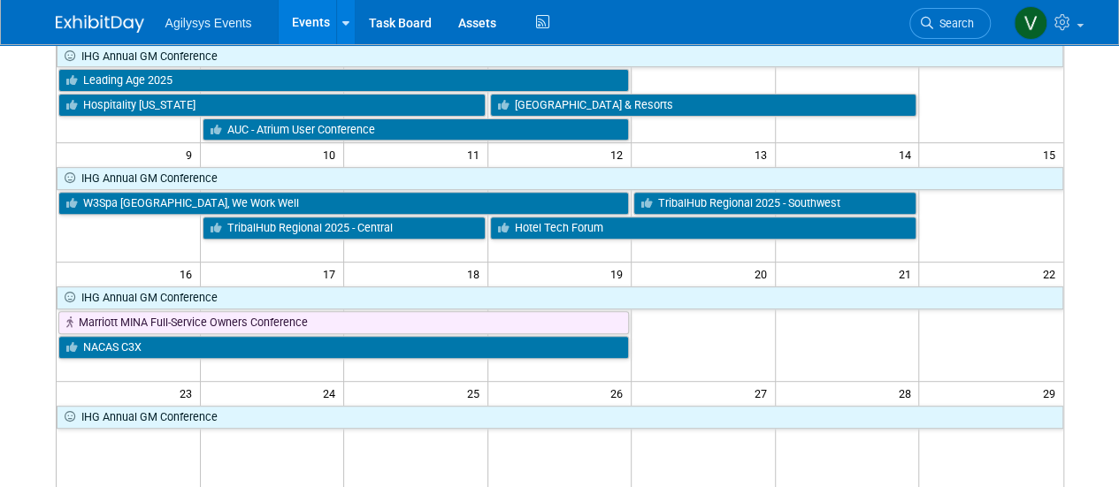
scroll to position [297, 0]
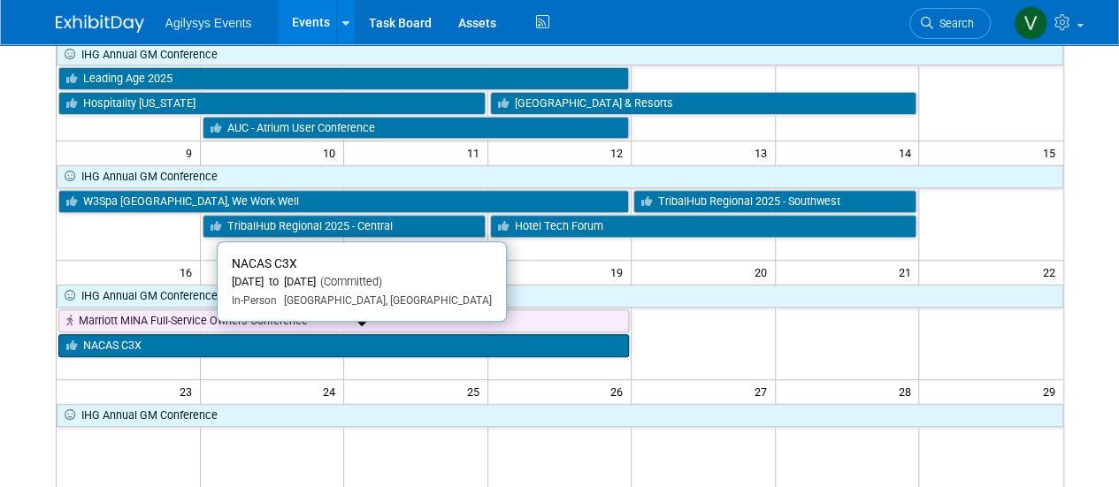
click at [345, 348] on link "NACAS C3X" at bounding box center [343, 345] width 571 height 23
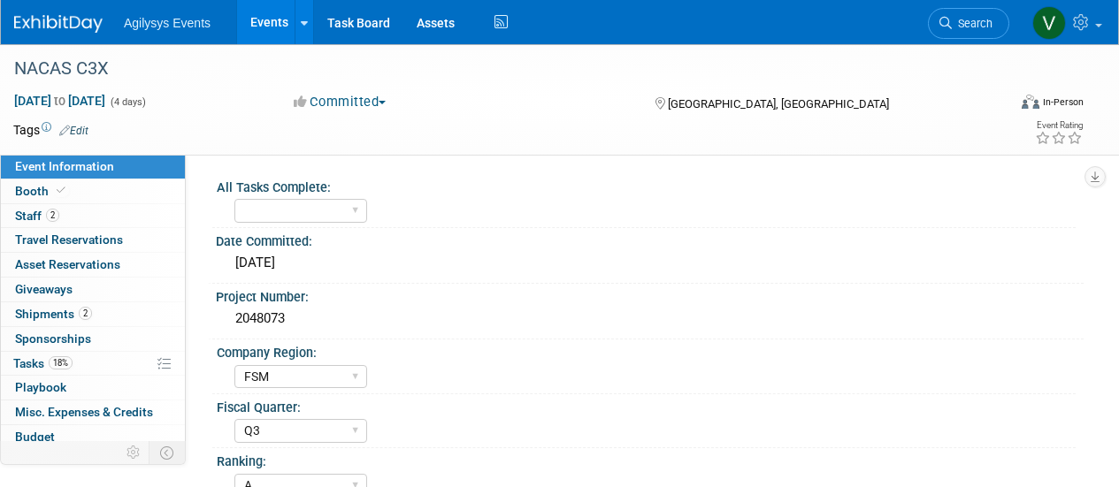
select select "FSM"
select select "Q3"
select select "A"
select select "Yes"
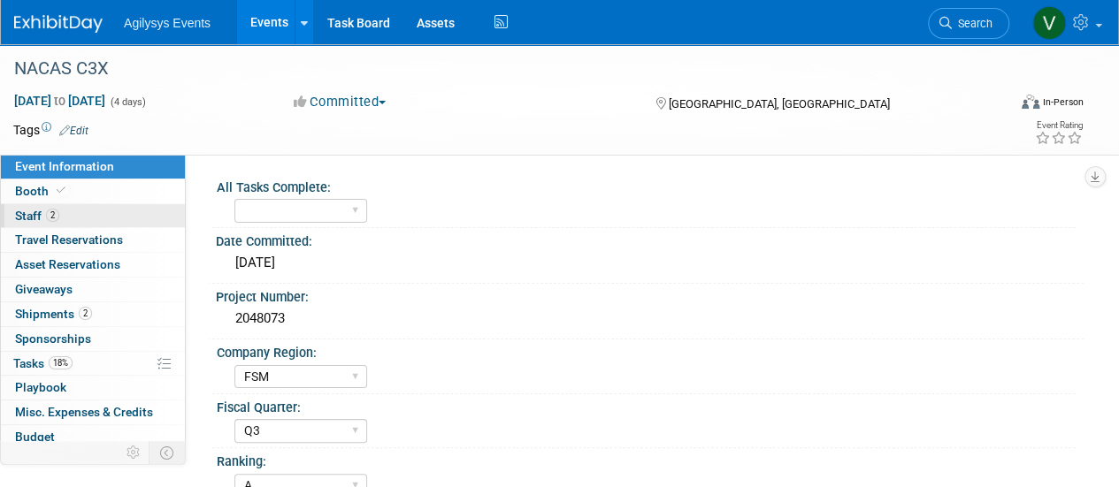
click at [30, 210] on span "Staff 2" at bounding box center [37, 216] width 44 height 14
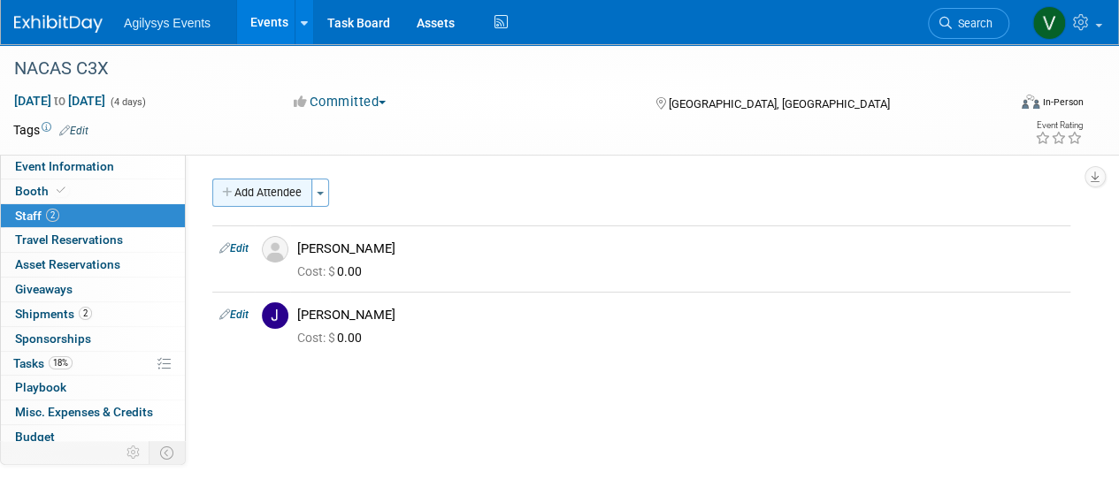
click at [238, 196] on button "Add Attendee" at bounding box center [262, 193] width 100 height 28
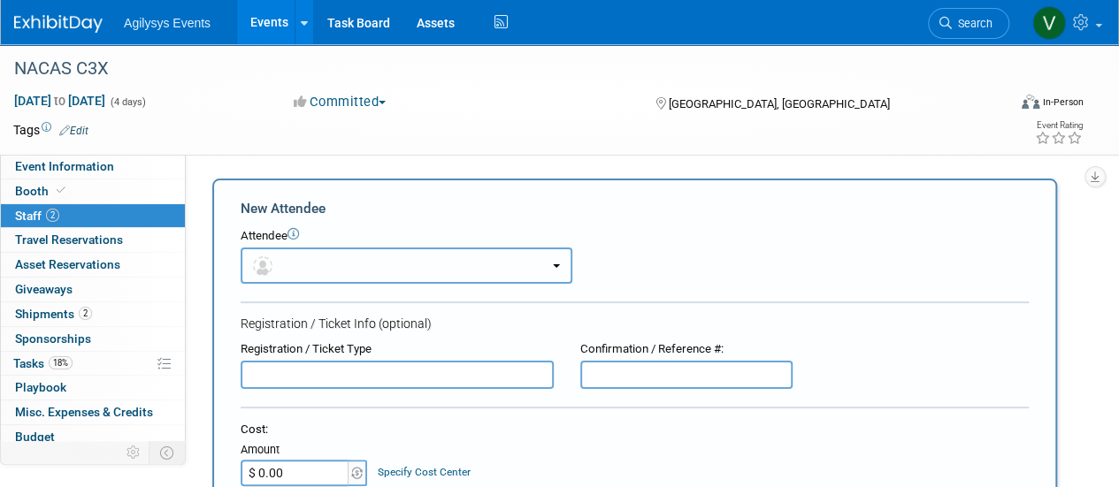
click at [310, 261] on button "button" at bounding box center [407, 266] width 332 height 36
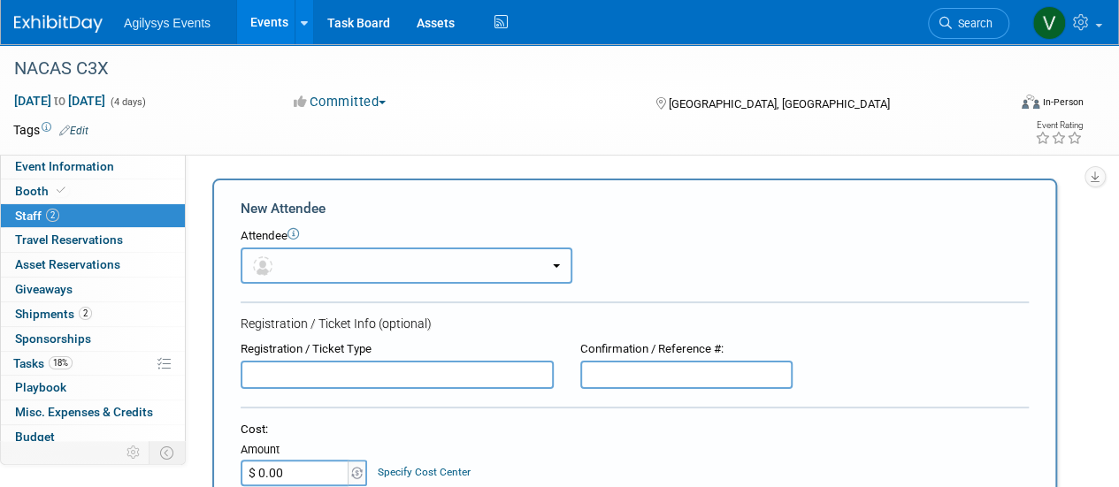
click at [274, 261] on span "button" at bounding box center [266, 265] width 26 height 14
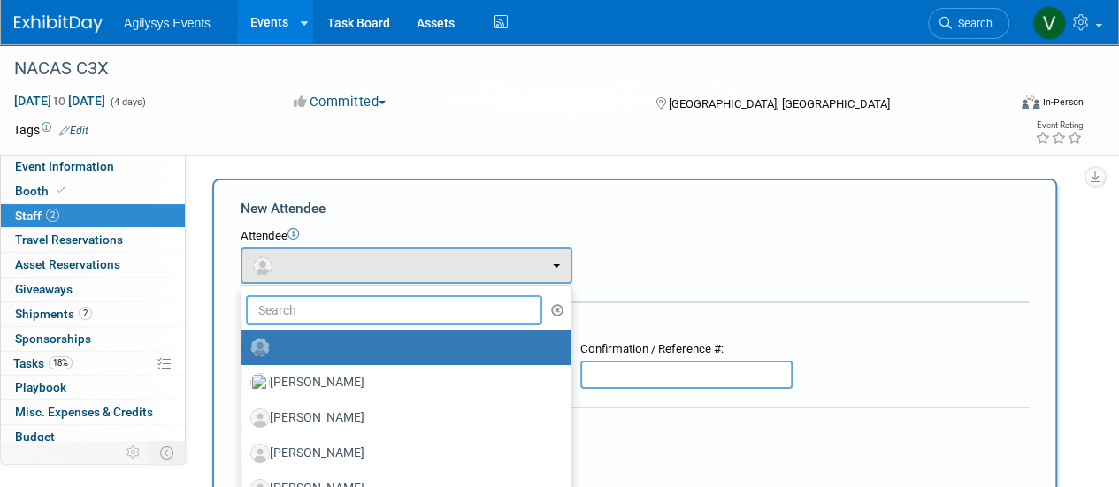
click at [290, 310] on input "text" at bounding box center [394, 310] width 296 height 30
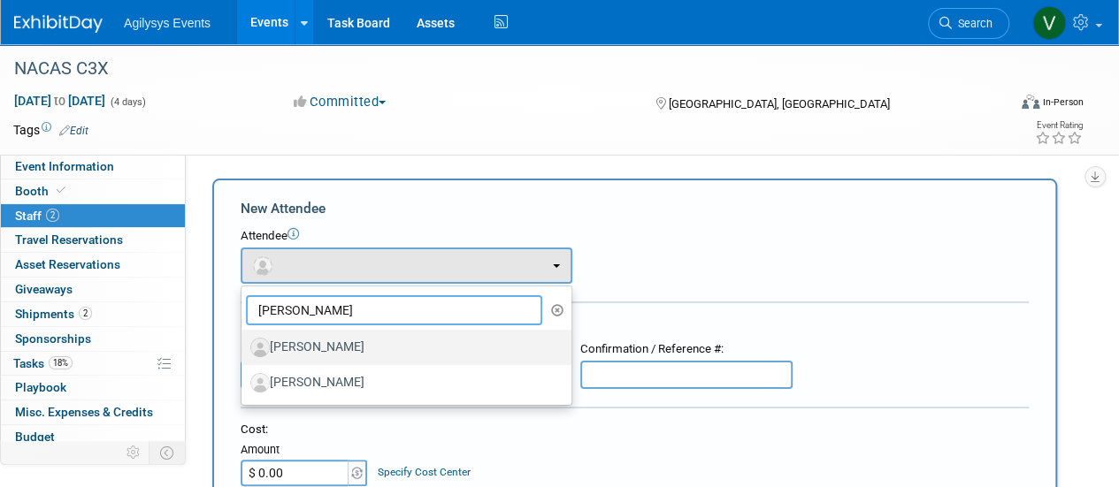
type input "david"
click at [313, 351] on label "[PERSON_NAME]" at bounding box center [401, 347] width 303 height 28
click at [244, 351] on input "[PERSON_NAME]" at bounding box center [238, 345] width 11 height 11
select select "2d846ca9-593d-4d39-a4fa-156da1a13987"
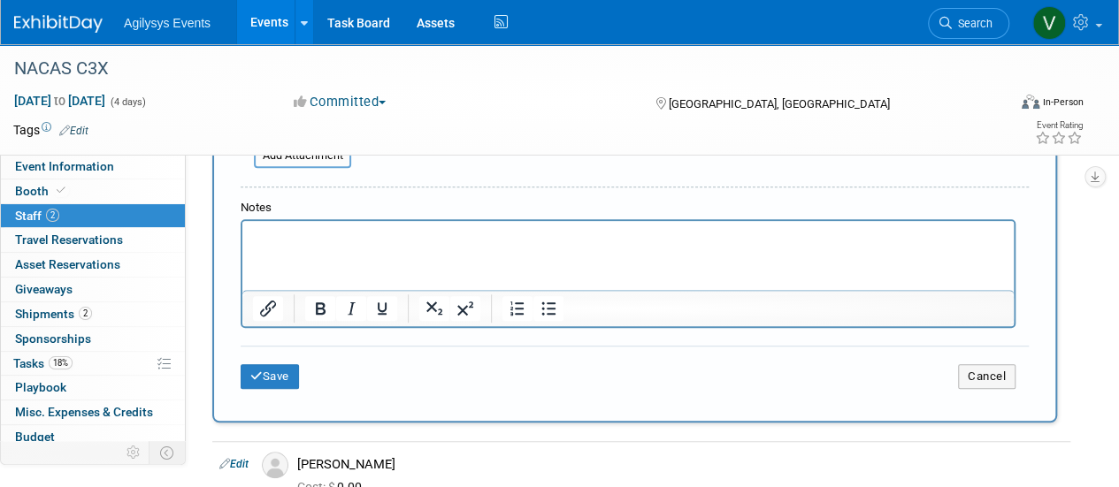
scroll to position [531, 0]
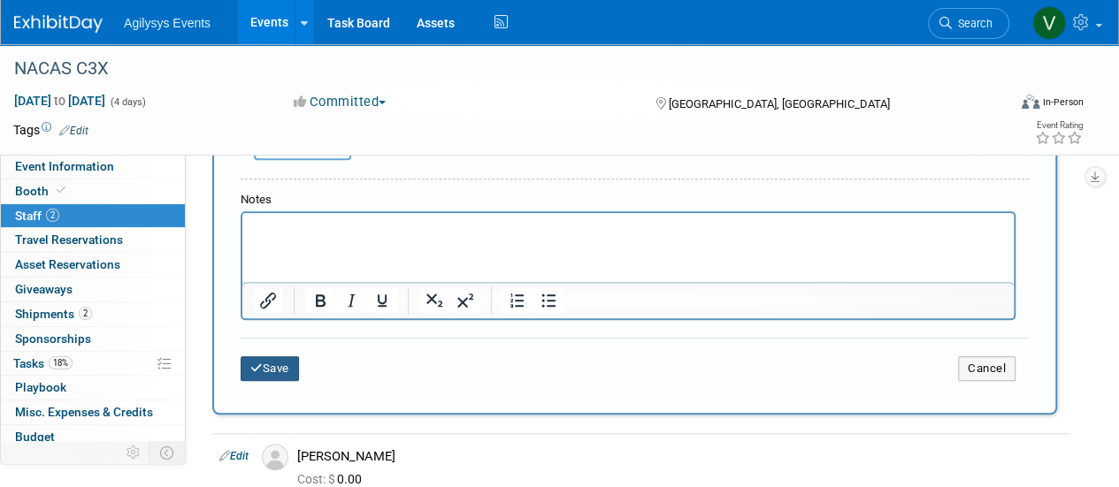
click at [264, 358] on button "Save" at bounding box center [270, 368] width 58 height 25
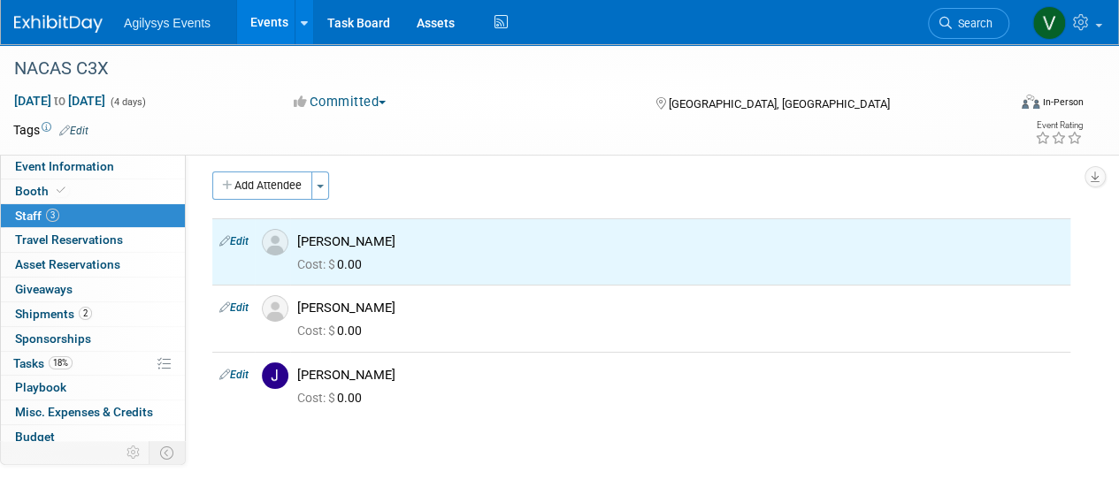
scroll to position [0, 0]
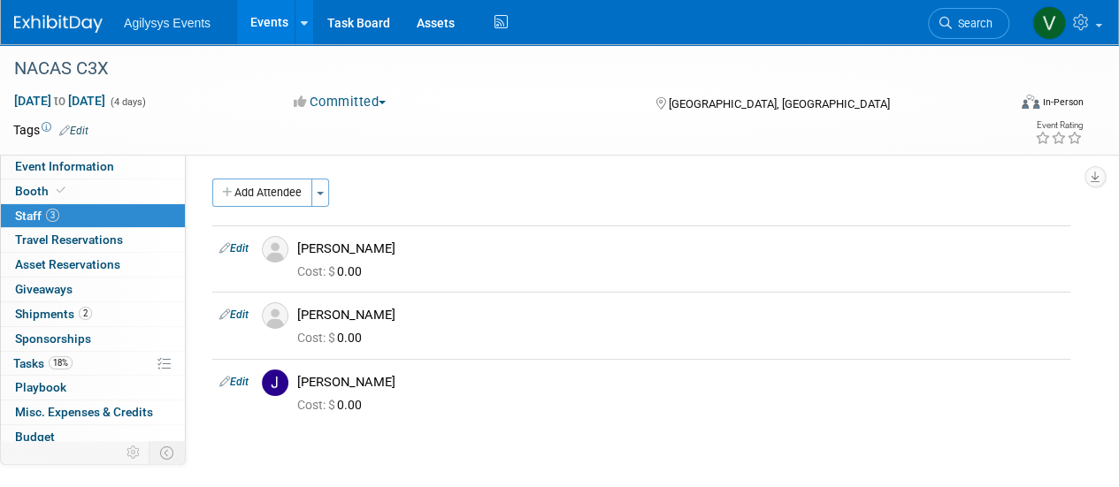
click at [65, 19] on img at bounding box center [58, 24] width 88 height 18
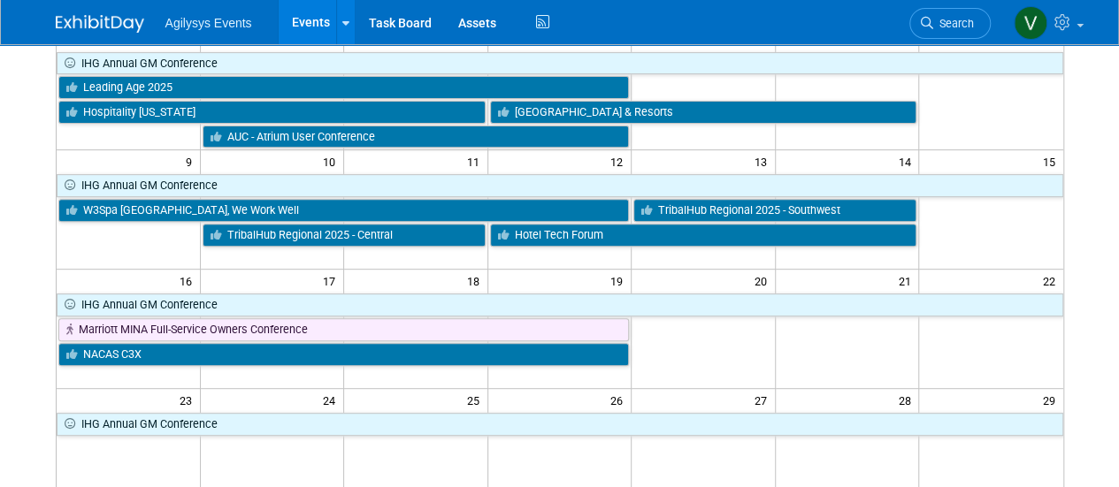
scroll to position [295, 0]
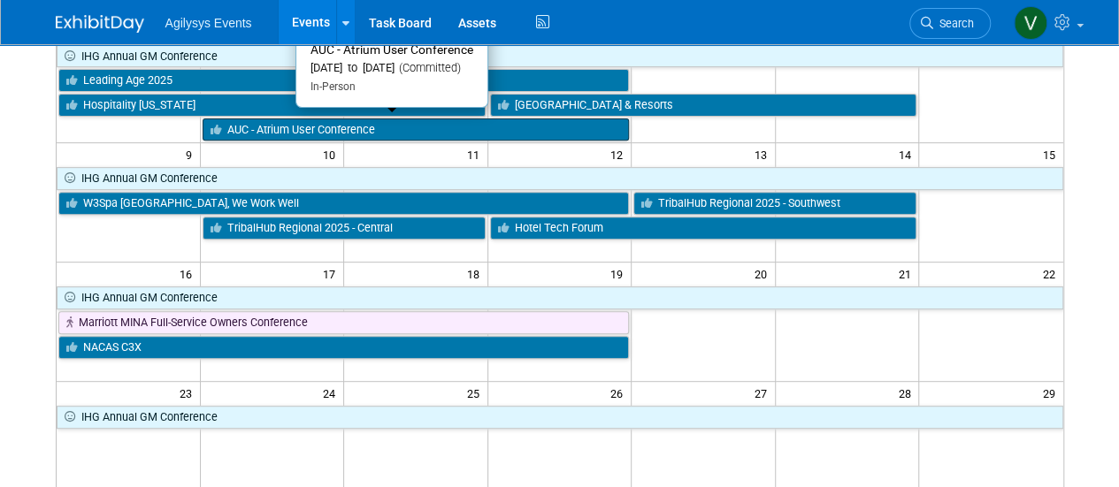
click at [288, 126] on link "AUC - Atrium User Conference" at bounding box center [416, 130] width 427 height 23
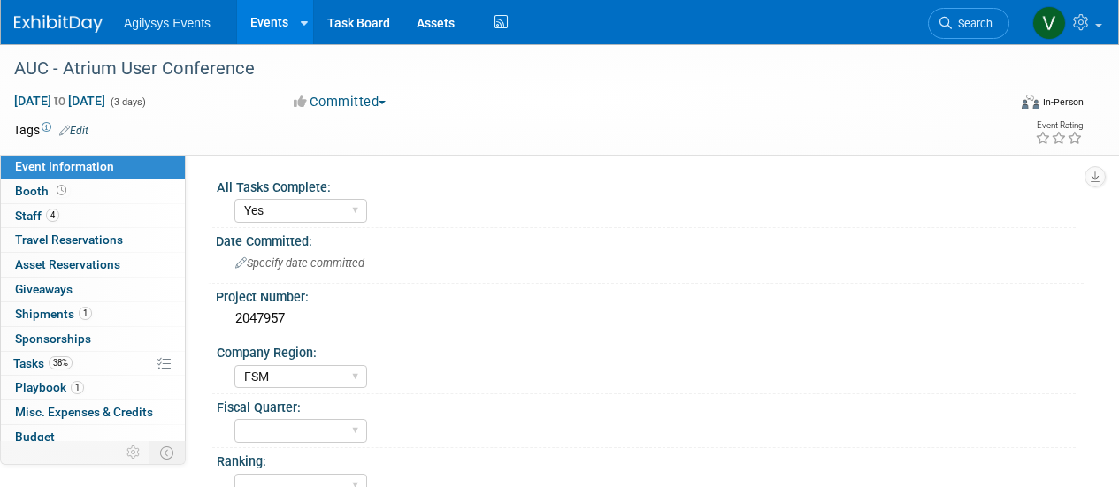
select select "Yes"
select select "FSM"
select select "Yes"
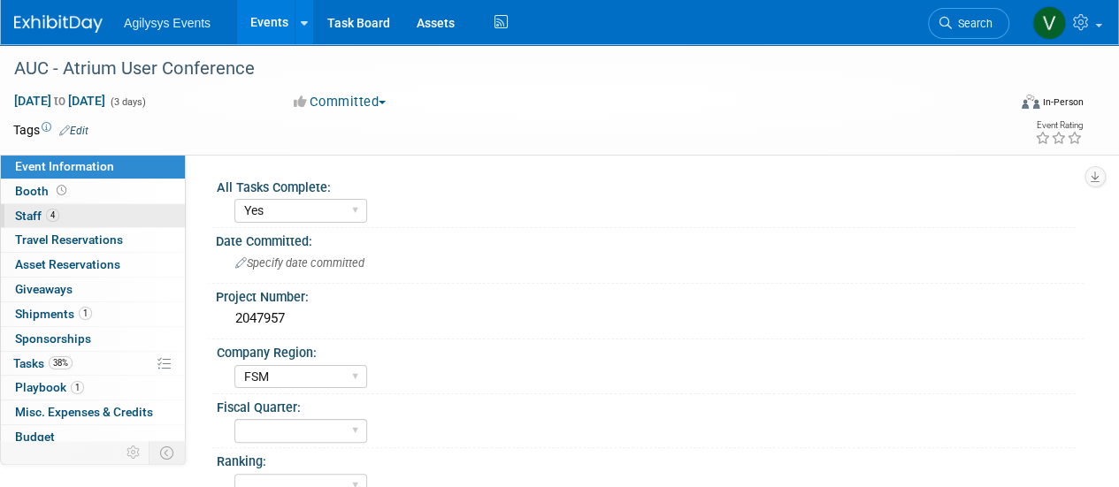
click at [79, 220] on link "4 Staff 4" at bounding box center [93, 216] width 184 height 24
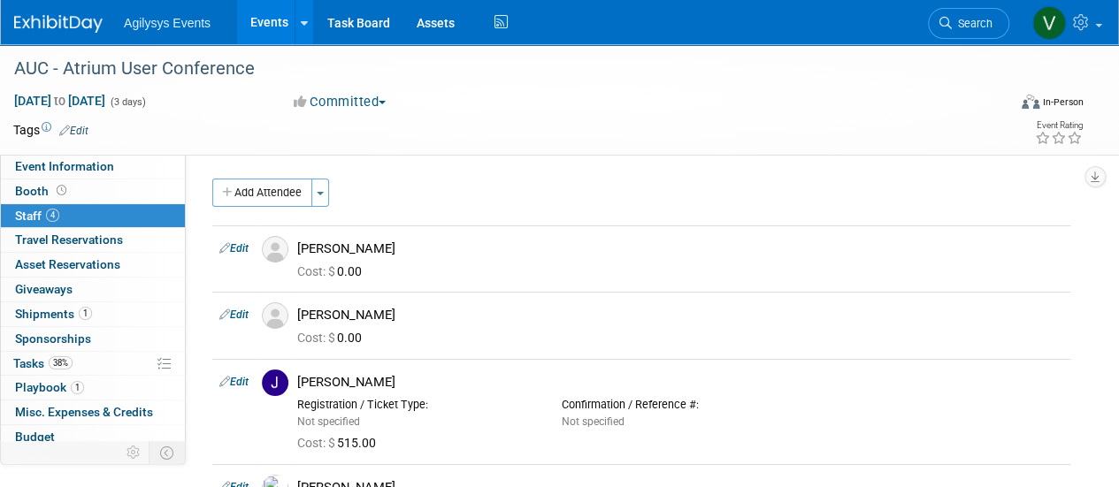
click at [78, 205] on link "4 Staff 4" at bounding box center [93, 216] width 184 height 24
click at [76, 201] on link "Booth" at bounding box center [93, 192] width 184 height 24
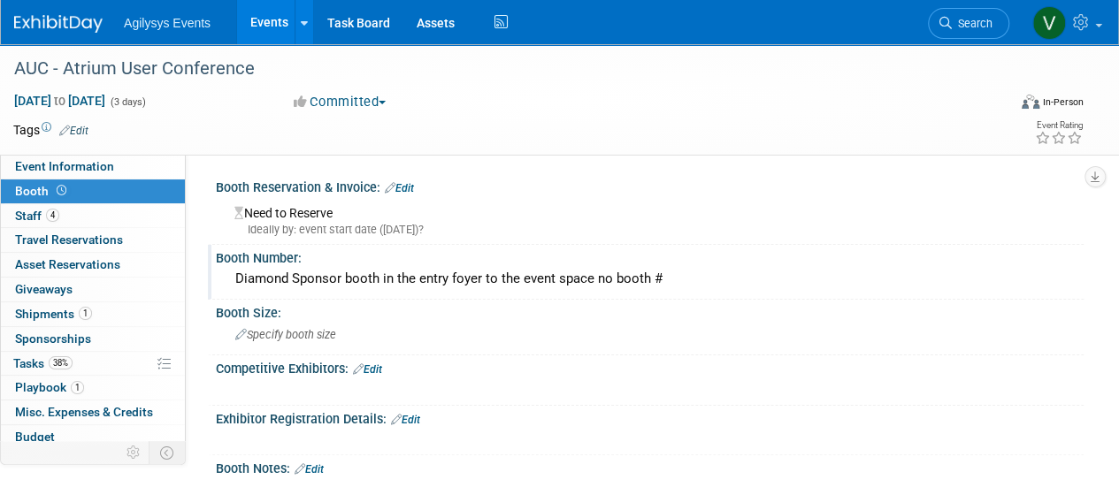
drag, startPoint x: 669, startPoint y: 278, endPoint x: 228, endPoint y: 280, distance: 441.3
click at [228, 280] on div "Diamond Sponsor booth in the entry foyer to the event space no booth #" at bounding box center [650, 279] width 868 height 29
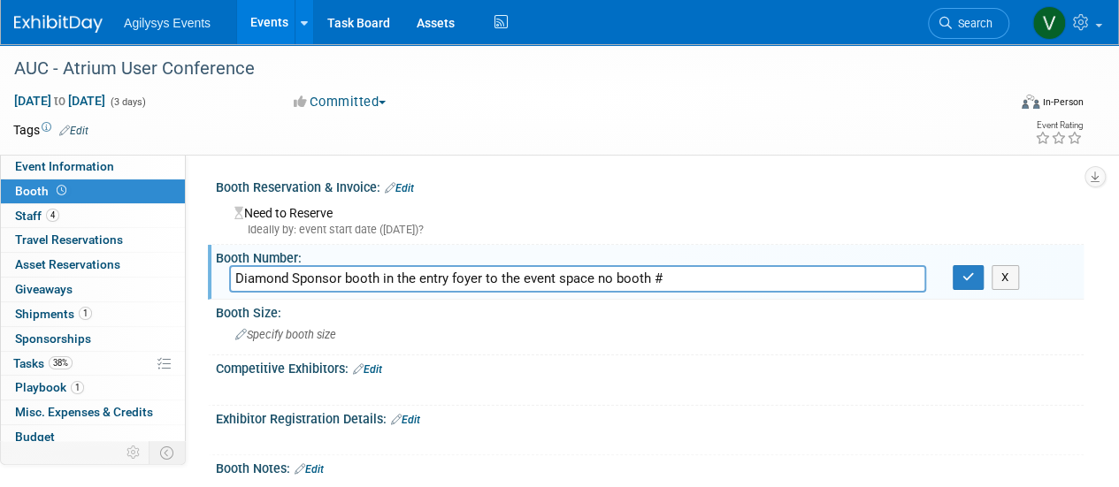
drag, startPoint x: 667, startPoint y: 280, endPoint x: 229, endPoint y: 279, distance: 437.8
click at [229, 279] on input "Diamond Sponsor booth in the entry foyer to the event space no booth #" at bounding box center [577, 278] width 697 height 27
